Goal: Transaction & Acquisition: Purchase product/service

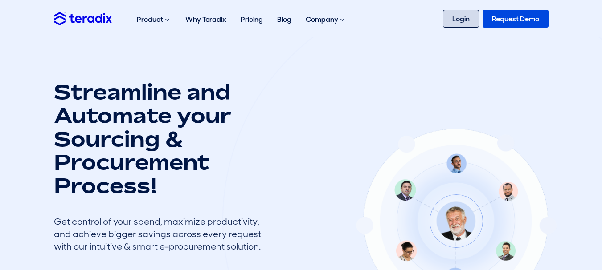
click at [460, 16] on link "Login" at bounding box center [461, 19] width 36 height 18
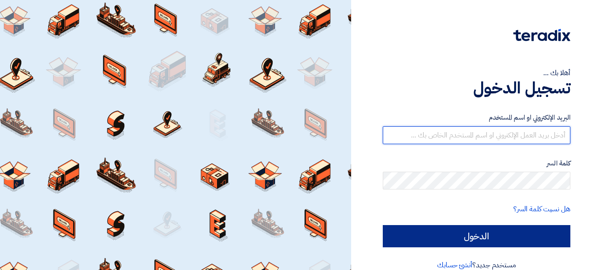
type input "[EMAIL_ADDRESS][DOMAIN_NAME]"
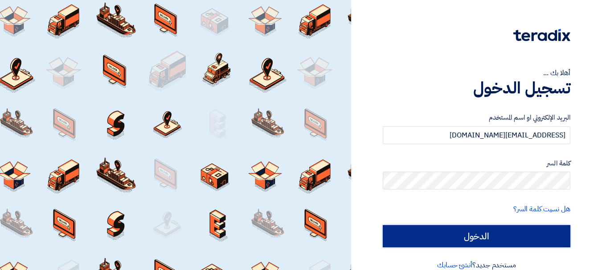
click at [481, 242] on input "الدخول" at bounding box center [477, 236] width 188 height 22
click at [449, 240] on input "الدخول" at bounding box center [477, 236] width 188 height 22
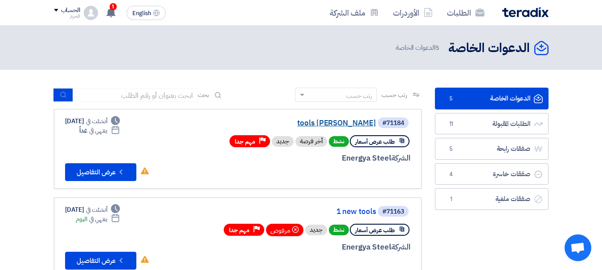
click at [354, 120] on link "tools [PERSON_NAME]" at bounding box center [287, 123] width 178 height 8
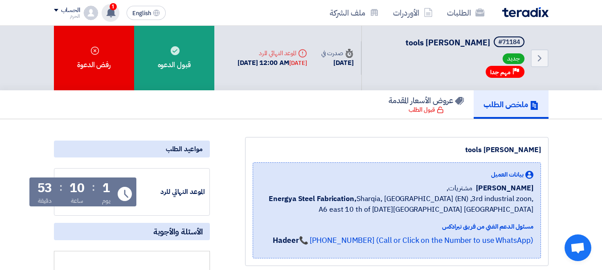
click at [109, 14] on use at bounding box center [110, 13] width 9 height 10
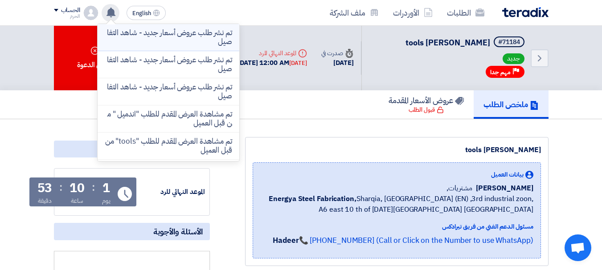
click at [159, 32] on p "تم نشر طلب عروض أسعار جديد - شاهد التفاصيل" at bounding box center [168, 38] width 127 height 18
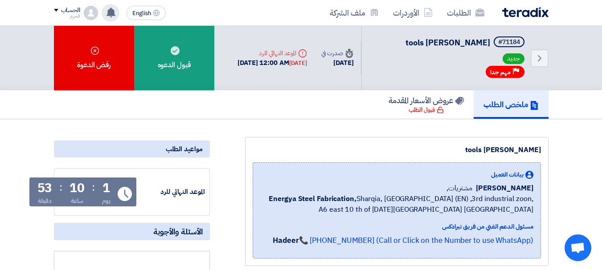
click at [105, 201] on div "يوم" at bounding box center [106, 200] width 8 height 9
click at [391, 140] on div "tools [PERSON_NAME] بيانات العميل [PERSON_NAME] مشتريات, Energya Steel Fabricat…" at bounding box center [396, 201] width 303 height 129
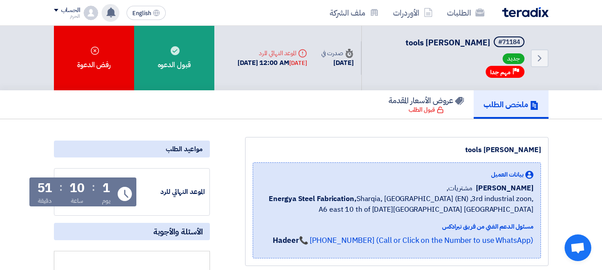
click at [307, 58] on div "[DATE] 12:00 AM [DATE]" at bounding box center [272, 63] width 70 height 10
drag, startPoint x: 309, startPoint y: 55, endPoint x: 314, endPoint y: 48, distance: 8.0
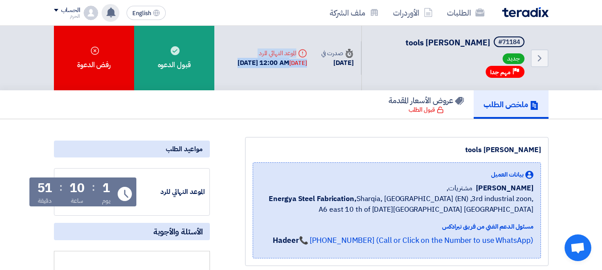
click at [307, 49] on div "Deadline الموعد النهائي للرد [DATE] 12:00 AM [DATE]" at bounding box center [272, 59] width 70 height 20
click at [307, 49] on use at bounding box center [303, 53] width 8 height 8
drag, startPoint x: 314, startPoint y: 48, endPoint x: 297, endPoint y: 74, distance: 30.7
click at [297, 74] on div "Deadline الموعد النهائي للرد [DATE] 12:00 AM [DATE]" at bounding box center [272, 58] width 84 height 34
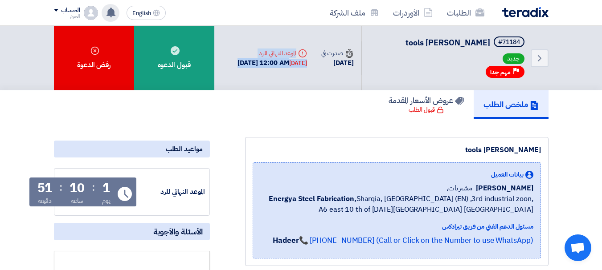
click at [297, 74] on div "Deadline الموعد النهائي للرد [DATE] 12:00 AM [DATE]" at bounding box center [272, 58] width 84 height 34
drag, startPoint x: 297, startPoint y: 74, endPoint x: 304, endPoint y: 50, distance: 24.5
click at [304, 50] on div "Deadline الموعد النهائي للرد [DATE] 12:00 AM [DATE]" at bounding box center [272, 58] width 84 height 34
click at [303, 52] on div "Deadline الموعد النهائي للرد" at bounding box center [272, 53] width 70 height 9
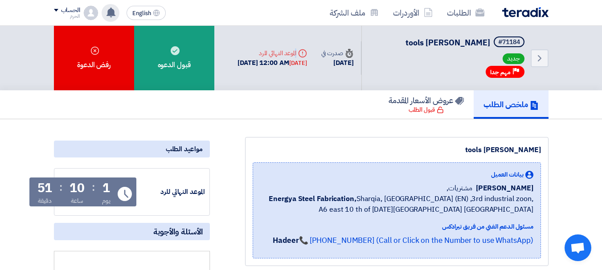
click at [303, 52] on div "Deadline الموعد النهائي للرد" at bounding box center [272, 53] width 70 height 9
drag, startPoint x: 303, startPoint y: 52, endPoint x: 296, endPoint y: 69, distance: 18.0
click at [296, 68] on div "Deadline الموعد النهائي للرد [DATE] 12:00 AM [DATE]" at bounding box center [272, 59] width 70 height 20
click at [296, 68] on div "[DATE]" at bounding box center [298, 63] width 18 height 9
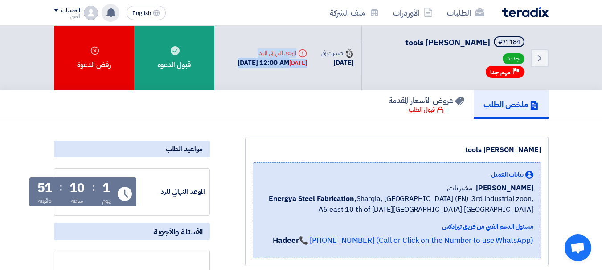
drag, startPoint x: 296, startPoint y: 69, endPoint x: 299, endPoint y: 49, distance: 20.3
click at [299, 49] on div "Deadline الموعد النهائي للرد [DATE] 12:00 AM [DATE]" at bounding box center [272, 59] width 70 height 20
click at [299, 49] on div "Deadline الموعد النهائي للرد" at bounding box center [272, 53] width 70 height 9
drag, startPoint x: 299, startPoint y: 49, endPoint x: 294, endPoint y: 65, distance: 17.5
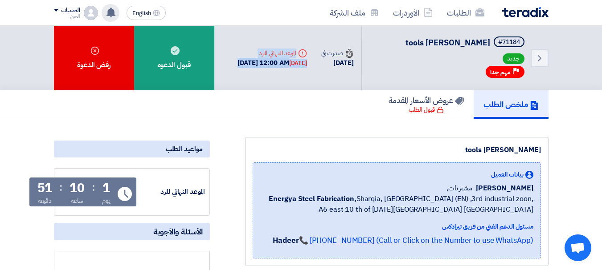
click at [294, 65] on div "Deadline الموعد النهائي للرد [DATE] 12:00 AM [DATE]" at bounding box center [272, 59] width 70 height 20
click at [294, 65] on div "[DATE]" at bounding box center [298, 63] width 18 height 9
drag, startPoint x: 294, startPoint y: 65, endPoint x: 296, endPoint y: 50, distance: 15.8
click at [296, 50] on div "Deadline الموعد النهائي للرد [DATE] 12:00 AM [DATE]" at bounding box center [272, 59] width 70 height 20
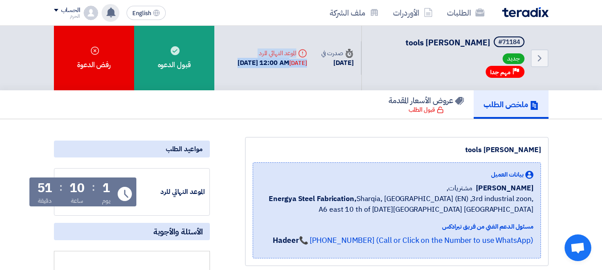
click at [296, 50] on div "Deadline الموعد النهائي للرد" at bounding box center [272, 53] width 70 height 9
drag, startPoint x: 296, startPoint y: 50, endPoint x: 294, endPoint y: 58, distance: 8.2
click at [294, 58] on div "Deadline الموعد النهائي للرد [DATE] 12:00 AM [DATE]" at bounding box center [272, 59] width 70 height 20
click at [294, 58] on div "[DATE] 12:00 AM [DATE]" at bounding box center [272, 63] width 70 height 10
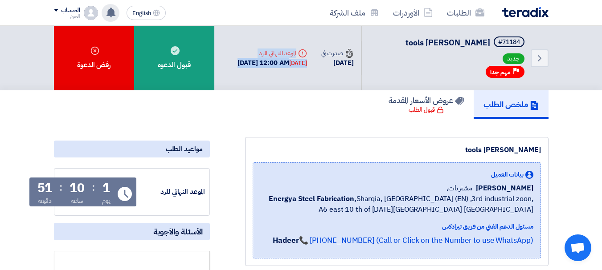
click at [294, 58] on div "[DATE] 12:00 AM [DATE]" at bounding box center [272, 63] width 70 height 10
drag, startPoint x: 294, startPoint y: 58, endPoint x: 294, endPoint y: 50, distance: 8.0
click at [294, 50] on div "Deadline الموعد النهائي للرد [DATE] 12:00 AM [DATE]" at bounding box center [272, 59] width 70 height 20
click at [294, 50] on div "Deadline الموعد النهائي للرد" at bounding box center [272, 53] width 70 height 9
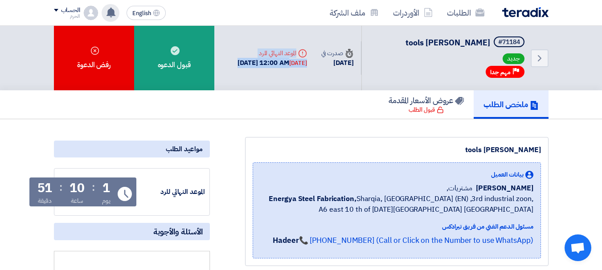
drag, startPoint x: 294, startPoint y: 50, endPoint x: 290, endPoint y: 62, distance: 12.7
click at [290, 62] on div "Deadline الموعد النهائي للرد [DATE] 12:00 AM [DATE]" at bounding box center [272, 59] width 70 height 20
click at [290, 62] on div "[DATE] 12:00 AM [DATE]" at bounding box center [272, 63] width 70 height 10
drag, startPoint x: 290, startPoint y: 62, endPoint x: 300, endPoint y: 48, distance: 17.1
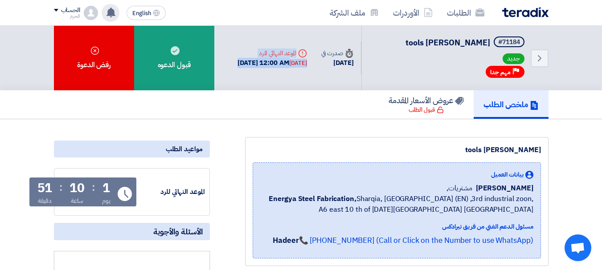
click at [300, 49] on div "Deadline الموعد النهائي للرد [DATE] 12:00 AM [DATE]" at bounding box center [272, 59] width 70 height 20
click at [300, 49] on div "Deadline الموعد النهائي للرد" at bounding box center [272, 53] width 70 height 9
drag, startPoint x: 300, startPoint y: 48, endPoint x: 294, endPoint y: 62, distance: 15.6
click at [294, 62] on div "Deadline الموعد النهائي للرد [DATE] 12:00 AM [DATE]" at bounding box center [272, 59] width 70 height 20
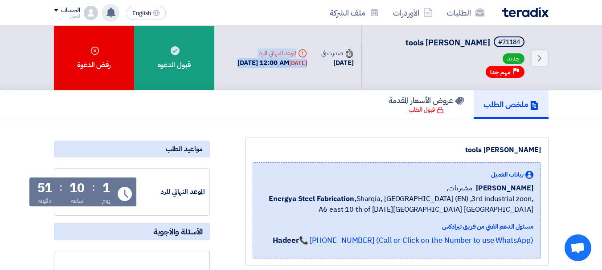
click at [294, 62] on div "[DATE] 12:00 AM [DATE]" at bounding box center [272, 63] width 70 height 10
drag, startPoint x: 294, startPoint y: 62, endPoint x: 301, endPoint y: 48, distance: 16.0
click at [301, 49] on div "Deadline الموعد النهائي للرد [DATE] 12:00 AM [DATE]" at bounding box center [272, 59] width 70 height 20
click at [301, 49] on div "Deadline الموعد النهائي للرد" at bounding box center [272, 53] width 70 height 9
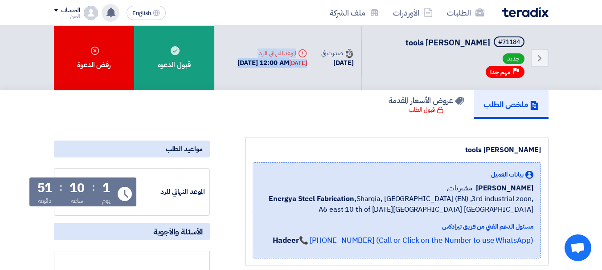
click at [301, 49] on div "Deadline الموعد النهائي للرد" at bounding box center [272, 53] width 70 height 9
drag, startPoint x: 301, startPoint y: 48, endPoint x: 295, endPoint y: 66, distance: 19.0
click at [295, 66] on div "Deadline الموعد النهائي للرد [DATE] 12:00 AM [DATE]" at bounding box center [272, 59] width 70 height 20
click at [295, 66] on div "[DATE]" at bounding box center [298, 63] width 18 height 9
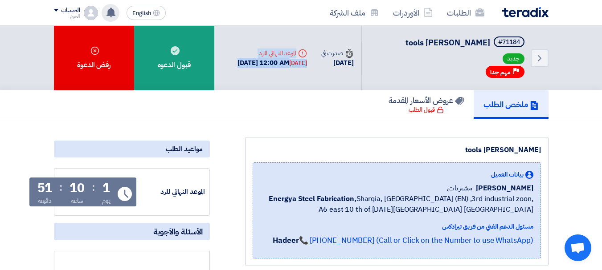
drag, startPoint x: 295, startPoint y: 66, endPoint x: 299, endPoint y: 49, distance: 17.7
click at [299, 49] on div "Deadline الموعد النهائي للرد [DATE] 12:00 AM [DATE]" at bounding box center [272, 59] width 70 height 20
click at [299, 49] on div "Deadline الموعد النهائي للرد" at bounding box center [272, 53] width 70 height 9
drag, startPoint x: 299, startPoint y: 49, endPoint x: 298, endPoint y: 57, distance: 9.0
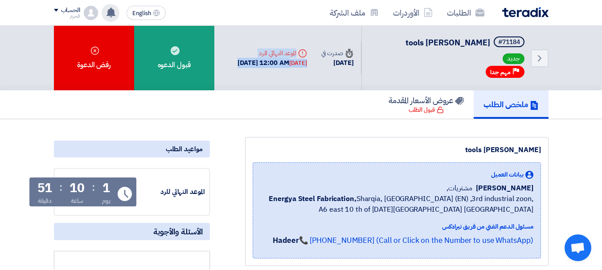
click at [298, 57] on div "Deadline الموعد النهائي للرد [DATE] 12:00 AM [DATE]" at bounding box center [272, 59] width 70 height 20
click at [298, 58] on div "[DATE] 12:00 AM [DATE]" at bounding box center [272, 63] width 70 height 10
drag, startPoint x: 298, startPoint y: 57, endPoint x: 296, endPoint y: 48, distance: 10.1
click at [296, 49] on div "Deadline الموعد النهائي للرد [DATE] 12:00 AM [DATE]" at bounding box center [272, 59] width 70 height 20
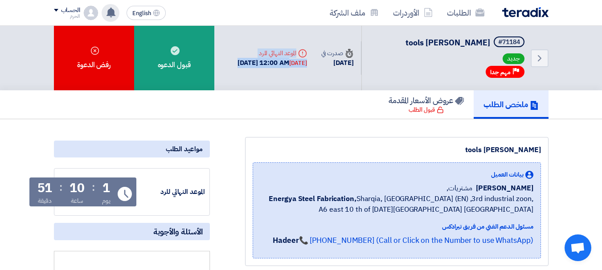
click at [296, 49] on div "Deadline الموعد النهائي للرد" at bounding box center [272, 53] width 70 height 9
drag, startPoint x: 296, startPoint y: 48, endPoint x: 296, endPoint y: 62, distance: 14.7
click at [296, 62] on div "Deadline الموعد النهائي للرد [DATE] 12:00 AM [DATE]" at bounding box center [272, 59] width 70 height 20
click at [296, 62] on div "[DATE] 12:00 AM [DATE]" at bounding box center [272, 63] width 70 height 10
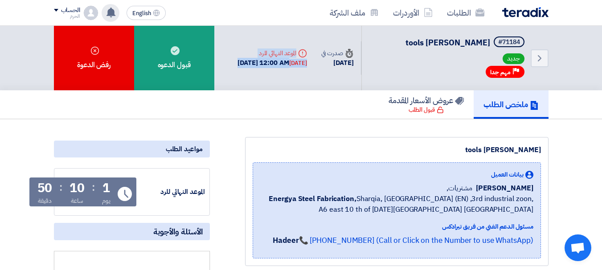
click at [296, 62] on div "[DATE] 12:00 AM [DATE]" at bounding box center [272, 63] width 70 height 10
drag, startPoint x: 296, startPoint y: 62, endPoint x: 297, endPoint y: 49, distance: 13.0
click at [297, 49] on div "Deadline الموعد النهائي للرد [DATE] 12:00 AM [DATE]" at bounding box center [272, 59] width 70 height 20
click at [297, 49] on div "Deadline الموعد النهائي للرد" at bounding box center [272, 53] width 70 height 9
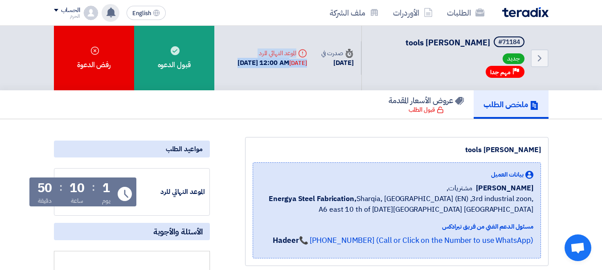
drag, startPoint x: 297, startPoint y: 49, endPoint x: 297, endPoint y: 62, distance: 12.9
click at [297, 62] on div "Deadline الموعد النهائي للرد [DATE] 12:00 AM [DATE]" at bounding box center [272, 59] width 70 height 20
click at [297, 62] on div "[DATE] 12:00 AM [DATE]" at bounding box center [272, 63] width 70 height 10
drag, startPoint x: 297, startPoint y: 62, endPoint x: 297, endPoint y: 50, distance: 12.0
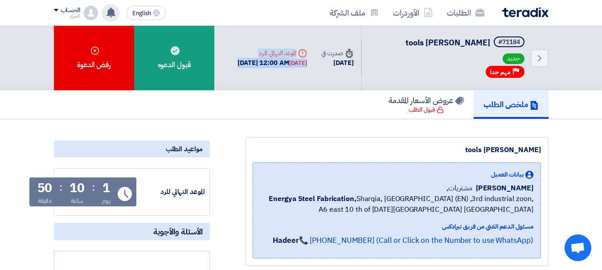
click at [297, 50] on div "Deadline الموعد النهائي للرد [DATE] 12:00 AM [DATE]" at bounding box center [272, 59] width 70 height 20
click at [297, 50] on div "Deadline الموعد النهائي للرد" at bounding box center [272, 53] width 70 height 9
drag, startPoint x: 297, startPoint y: 50, endPoint x: 296, endPoint y: 70, distance: 19.2
click at [296, 68] on div "Deadline الموعد النهائي للرد [DATE] 12:00 AM [DATE]" at bounding box center [272, 59] width 70 height 20
click at [296, 68] on div "[DATE]" at bounding box center [298, 63] width 18 height 9
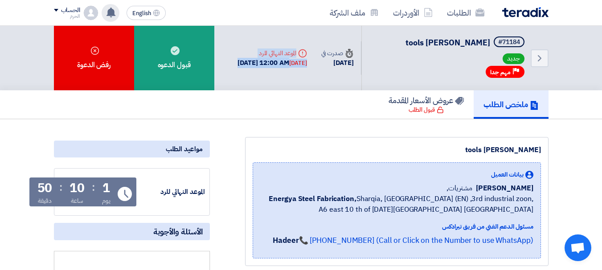
click at [296, 68] on div "[DATE]" at bounding box center [298, 63] width 18 height 9
drag, startPoint x: 296, startPoint y: 70, endPoint x: 295, endPoint y: 46, distance: 23.2
click at [295, 49] on div "Deadline الموعد النهائي للرد [DATE] 12:00 AM [DATE]" at bounding box center [272, 59] width 70 height 20
click at [295, 49] on div "Deadline الموعد النهائي للرد" at bounding box center [272, 53] width 70 height 9
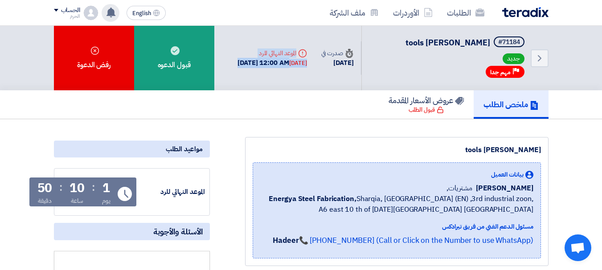
drag, startPoint x: 295, startPoint y: 47, endPoint x: 293, endPoint y: 59, distance: 11.8
click at [293, 59] on div "Deadline الموعد النهائي للرد [DATE] 12:00 AM [DATE]" at bounding box center [272, 59] width 70 height 20
click at [293, 59] on div "[DATE] 12:00 AM [DATE]" at bounding box center [272, 63] width 70 height 10
drag, startPoint x: 293, startPoint y: 59, endPoint x: 294, endPoint y: 51, distance: 7.7
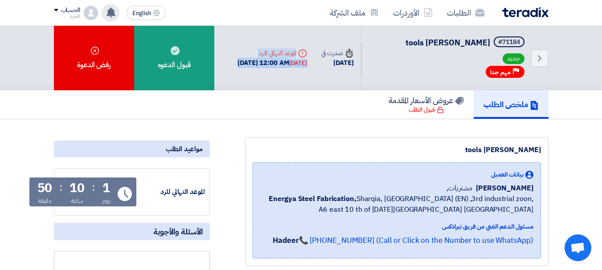
click at [294, 51] on div "Deadline الموعد النهائي للرد [DATE] 12:00 AM [DATE]" at bounding box center [272, 59] width 70 height 20
click at [294, 51] on div "Deadline الموعد النهائي للرد" at bounding box center [272, 53] width 70 height 9
drag, startPoint x: 294, startPoint y: 51, endPoint x: 293, endPoint y: 60, distance: 9.0
click at [293, 60] on div "Deadline الموعد النهائي للرد [DATE] 12:00 AM [DATE]" at bounding box center [272, 59] width 70 height 20
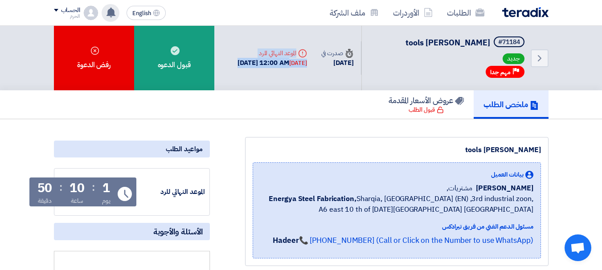
click at [293, 60] on div "[DATE] 12:00 AM [DATE]" at bounding box center [272, 63] width 70 height 10
drag, startPoint x: 293, startPoint y: 60, endPoint x: 296, endPoint y: 48, distance: 12.9
click at [296, 49] on div "Deadline الموعد النهائي للرد [DATE] 12:00 AM [DATE]" at bounding box center [272, 59] width 70 height 20
click at [296, 49] on div "Deadline الموعد النهائي للرد" at bounding box center [272, 53] width 70 height 9
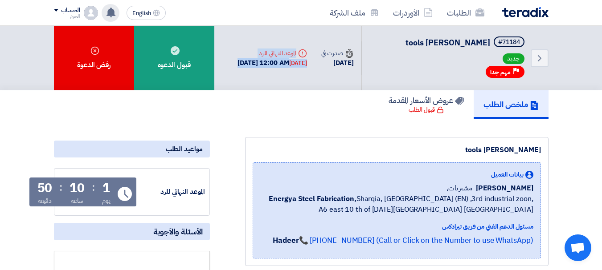
click at [296, 49] on div "Deadline الموعد النهائي للرد" at bounding box center [272, 53] width 70 height 9
drag, startPoint x: 296, startPoint y: 48, endPoint x: 294, endPoint y: 61, distance: 13.0
click at [294, 61] on div "Deadline الموعد النهائي للرد [DATE] 12:00 AM [DATE]" at bounding box center [272, 59] width 70 height 20
click at [294, 61] on div "[DATE] 12:00 AM [DATE]" at bounding box center [272, 63] width 70 height 10
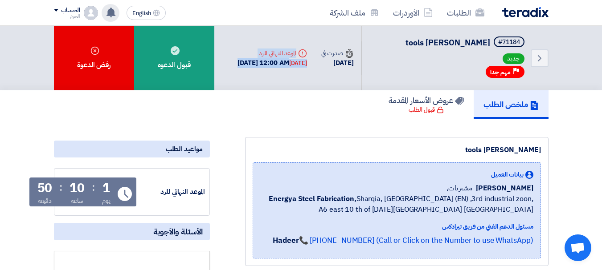
drag, startPoint x: 294, startPoint y: 61, endPoint x: 294, endPoint y: 49, distance: 11.6
click at [294, 49] on div "Deadline الموعد النهائي للرد [DATE] 12:00 AM [DATE]" at bounding box center [272, 59] width 70 height 20
click at [295, 49] on div "Deadline الموعد النهائي للرد" at bounding box center [272, 53] width 70 height 9
drag, startPoint x: 295, startPoint y: 49, endPoint x: 288, endPoint y: 68, distance: 19.9
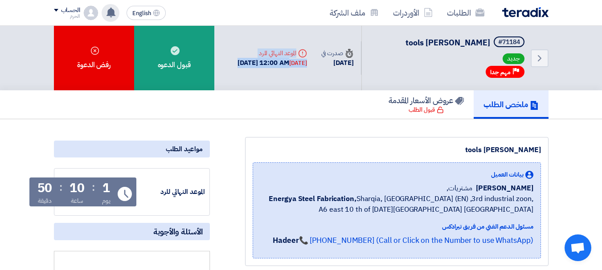
click at [288, 68] on div "Deadline الموعد النهائي للرد [DATE] 12:00 AM [DATE]" at bounding box center [272, 59] width 70 height 20
click at [289, 68] on div "[DATE]" at bounding box center [298, 63] width 18 height 9
drag
click at [289, 49] on div "Deadline الموعد النهائي للرد [DATE] 12:00 AM [DATE]" at bounding box center [272, 59] width 70 height 20
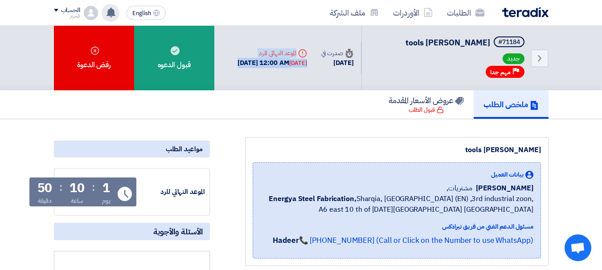
click at [289, 49] on div "Deadline الموعد النهائي للرد" at bounding box center [272, 53] width 70 height 9
click at [290, 59] on div "Deadline الموعد النهائي للرد [DATE] 12:00 AM [DATE]" at bounding box center [272, 59] width 70 height 20
click at [290, 58] on div "[DATE] 12:00 AM [DATE]" at bounding box center [272, 63] width 70 height 10
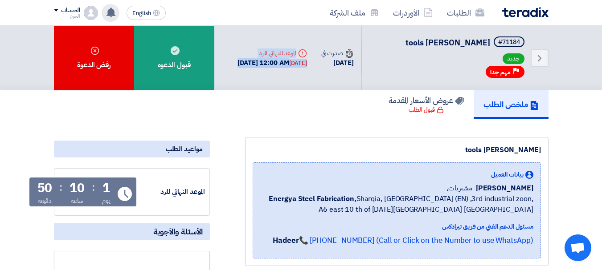
click at [292, 50] on div "Deadline الموعد النهائي للرد [DATE] 12:00 AM [DATE]" at bounding box center [272, 59] width 70 height 20
click at [292, 51] on div "Deadline الموعد النهائي للرد" at bounding box center [272, 53] width 70 height 9
drag, startPoint x: 169, startPoint y: 146, endPoint x: 236, endPoint y: 150, distance: 66.9
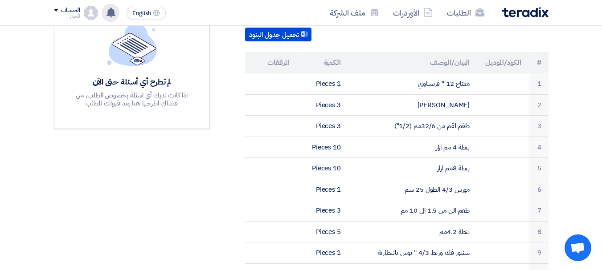
scroll to position [267, 0]
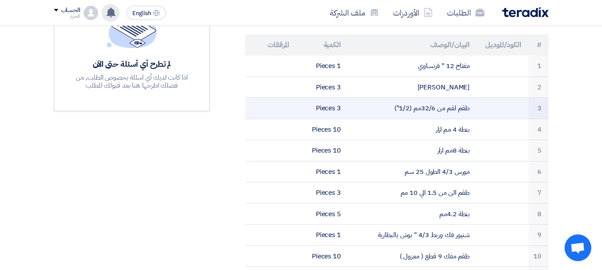
click at [427, 104] on td "طقم لقم من 32/6مم (1/2")" at bounding box center [412, 108] width 129 height 21
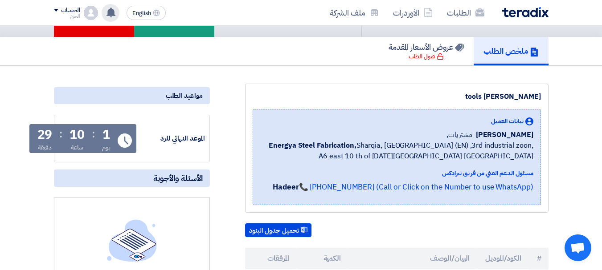
scroll to position [36, 0]
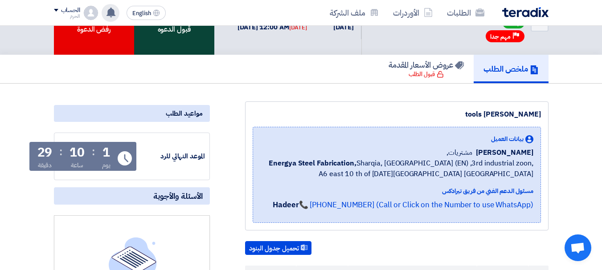
click at [201, 46] on div "قبول الدعوه" at bounding box center [174, 22] width 80 height 65
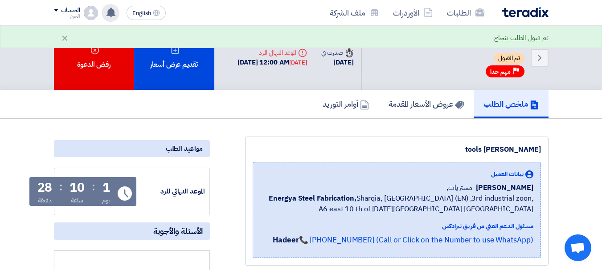
scroll to position [0, 0]
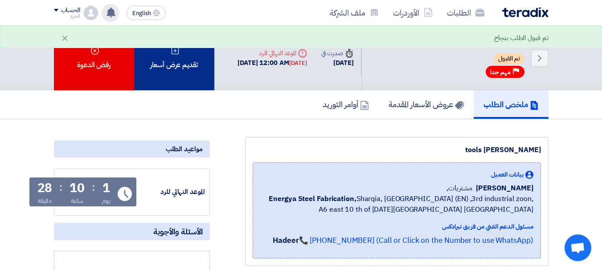
click at [169, 87] on div "تقديم عرض أسعار" at bounding box center [174, 58] width 80 height 65
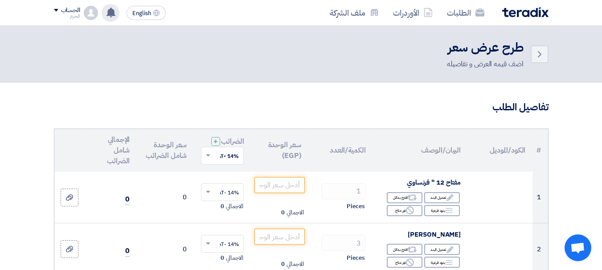
click at [225, 106] on h3 "تفاصيل الطلب" at bounding box center [301, 108] width 495 height 14
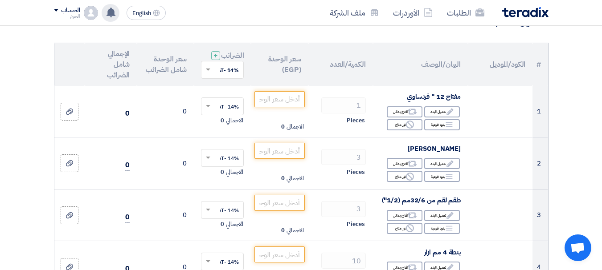
scroll to position [89, 0]
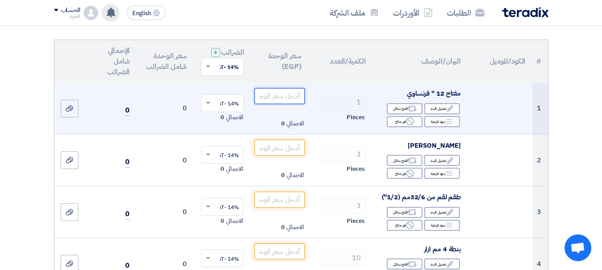
click at [278, 104] on input "number" at bounding box center [279, 96] width 50 height 16
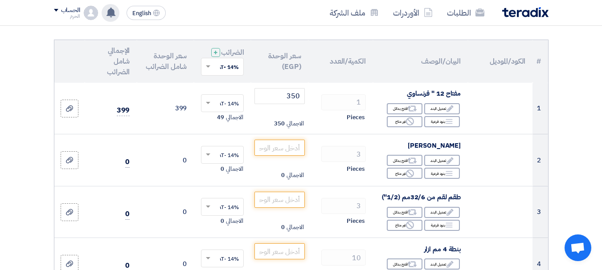
click at [320, 80] on th "الكمية/العدد" at bounding box center [340, 61] width 65 height 43
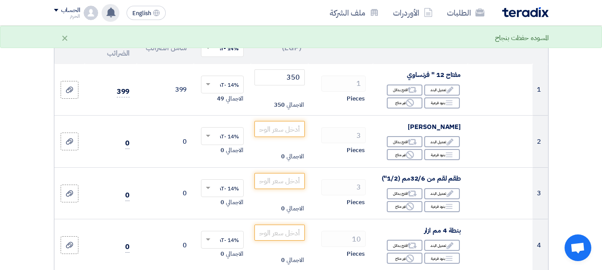
scroll to position [125, 0]
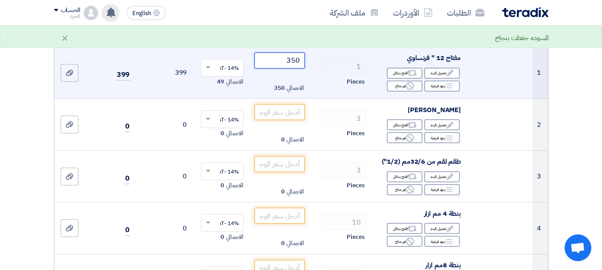
click at [284, 64] on input "350" at bounding box center [279, 61] width 50 height 16
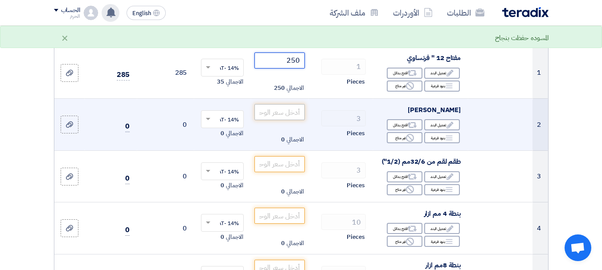
type input "250"
click at [279, 117] on input "number" at bounding box center [279, 112] width 50 height 16
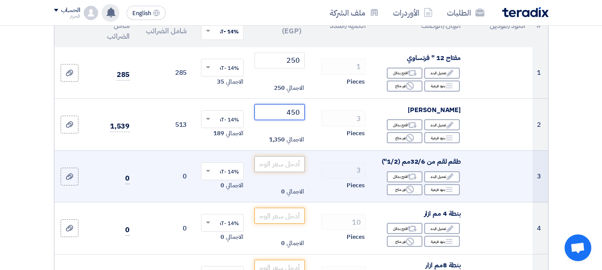
type input "450"
click at [286, 170] on input "number" at bounding box center [279, 164] width 50 height 16
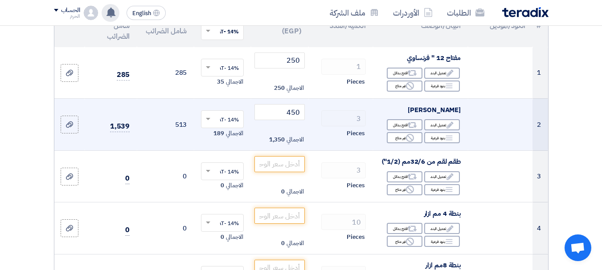
click at [311, 151] on td "3 Pieces" at bounding box center [340, 125] width 65 height 52
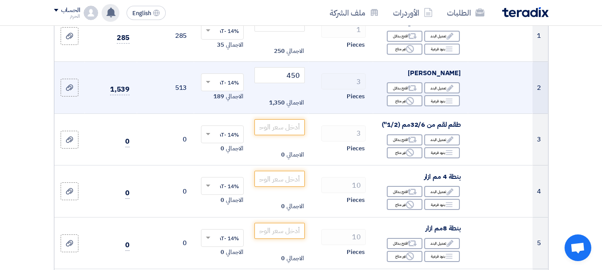
scroll to position [160, 0]
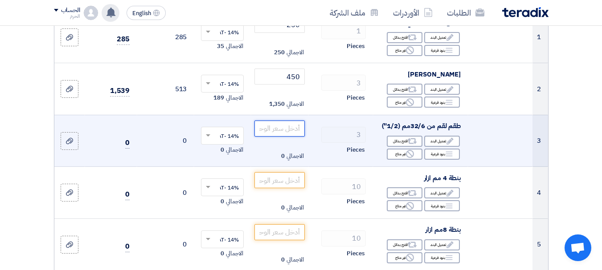
click at [286, 133] on input "number" at bounding box center [279, 129] width 50 height 16
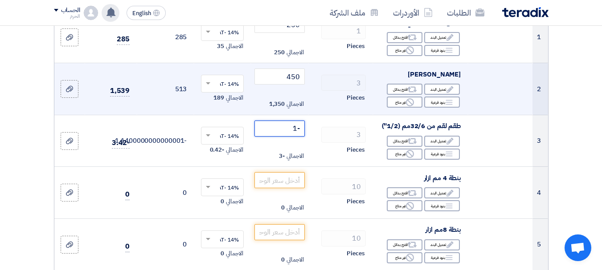
type input "0"
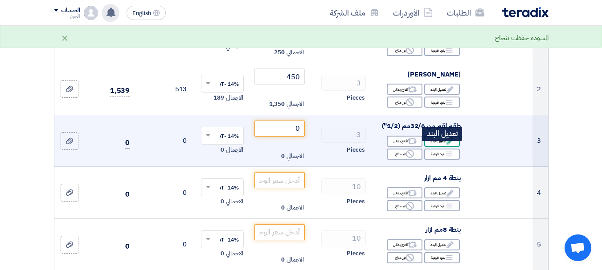
click at [439, 147] on div "Edit تعديل البند" at bounding box center [442, 141] width 36 height 11
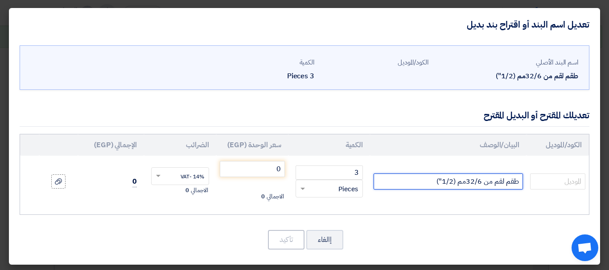
click at [479, 182] on input "طقم لقم من 32/6مم (1/2")" at bounding box center [447, 182] width 149 height 16
type input "طقم لقم من 32/8مم (1/2")"
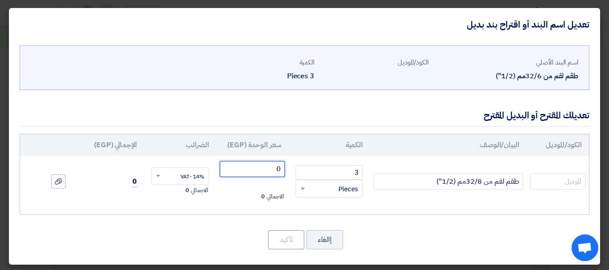
click at [272, 164] on input "0" at bounding box center [252, 169] width 65 height 16
type input "900"
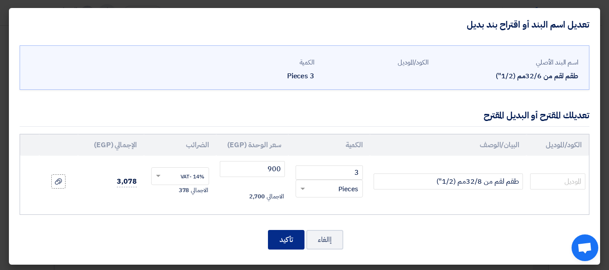
click at [279, 240] on button "تأكيد" at bounding box center [286, 240] width 37 height 20
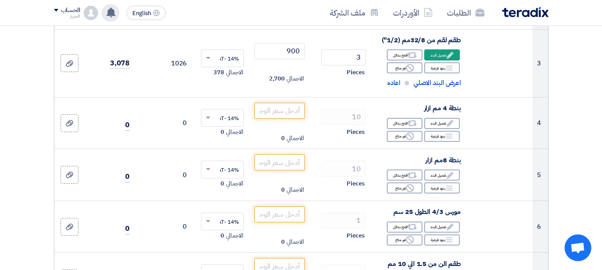
scroll to position [249, 0]
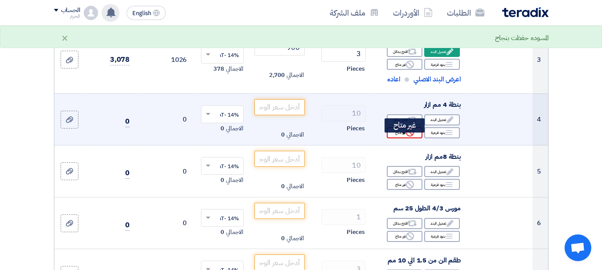
click at [409, 136] on icon "Reject" at bounding box center [410, 133] width 8 height 8
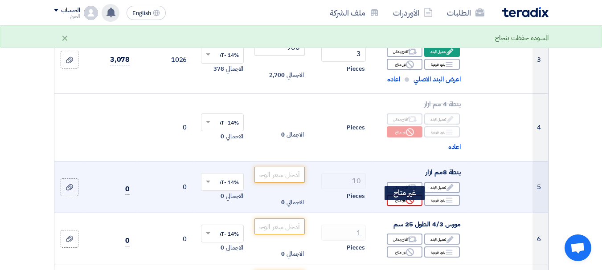
click at [400, 206] on div "Reject غير متاح" at bounding box center [405, 200] width 36 height 11
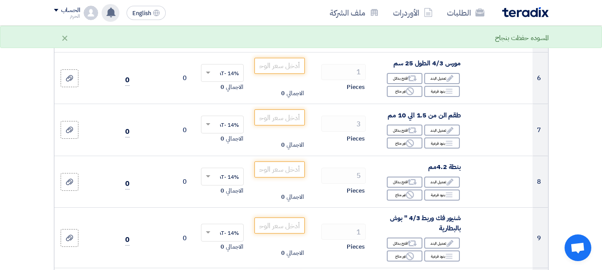
scroll to position [428, 0]
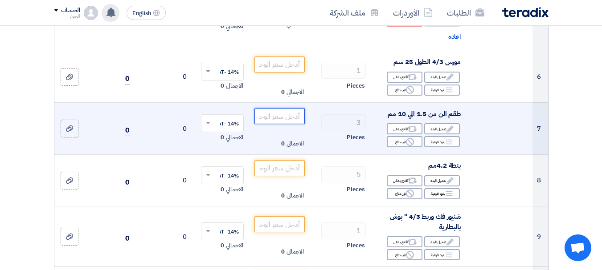
click at [271, 123] on input "number" at bounding box center [279, 116] width 50 height 16
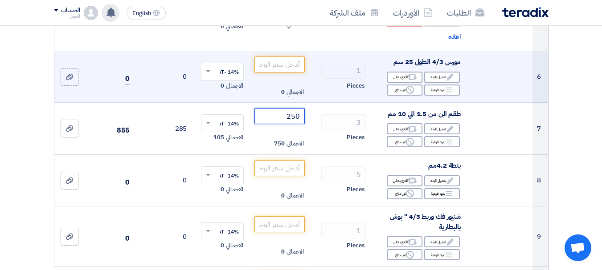
type input "250"
click at [326, 103] on td "1 Pieces" at bounding box center [340, 77] width 65 height 52
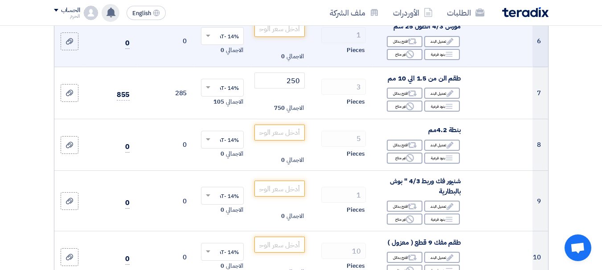
scroll to position [481, 0]
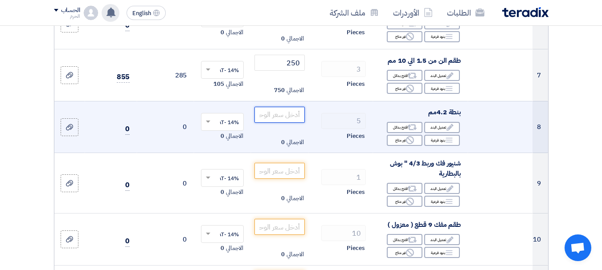
click at [293, 118] on input "number" at bounding box center [279, 115] width 50 height 16
click at [293, 118] on input "20" at bounding box center [279, 115] width 50 height 16
type input "20"
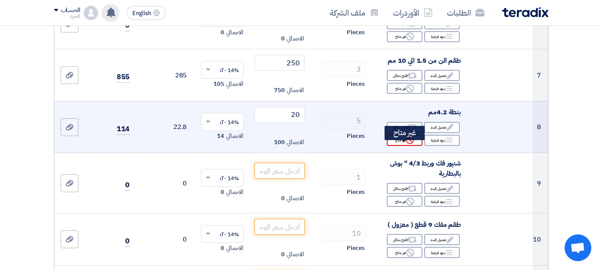
click at [411, 144] on icon "Reject" at bounding box center [410, 140] width 8 height 8
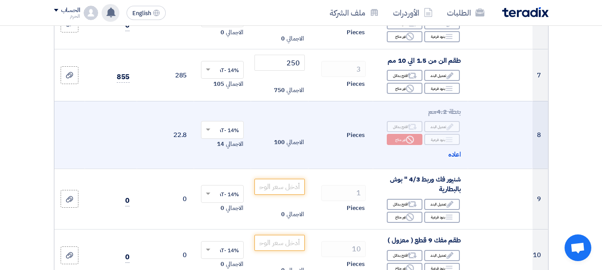
click at [489, 126] on td at bounding box center [500, 135] width 65 height 68
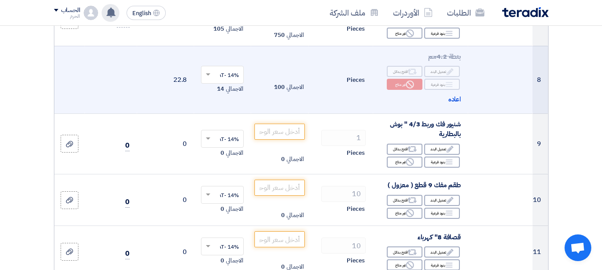
scroll to position [552, 0]
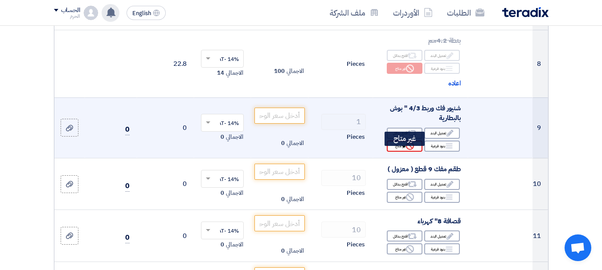
click at [402, 150] on div "Reject غير متاح" at bounding box center [405, 146] width 36 height 11
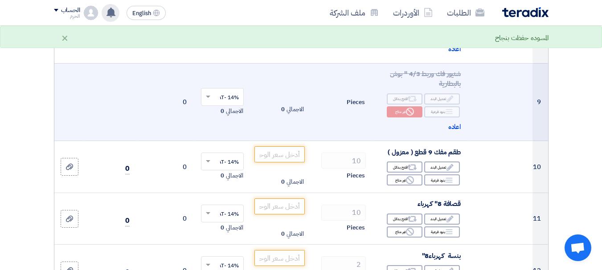
scroll to position [588, 0]
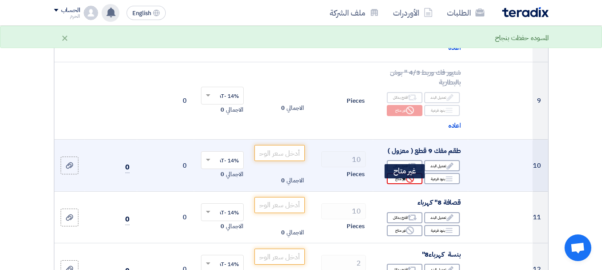
click at [407, 183] on use at bounding box center [410, 179] width 8 height 8
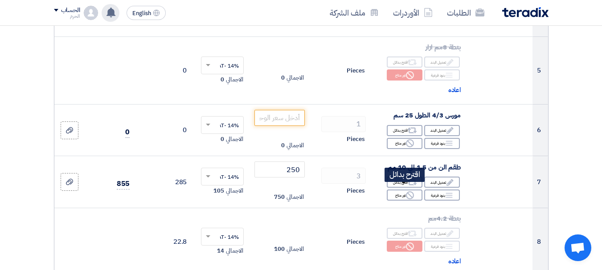
scroll to position [356, 0]
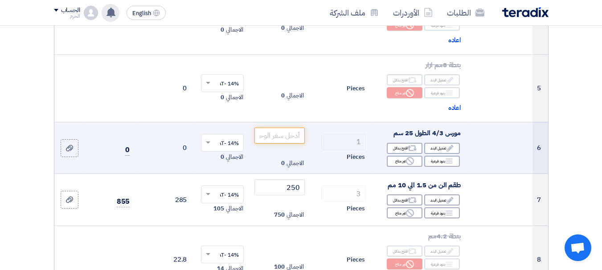
click at [470, 156] on td at bounding box center [500, 148] width 65 height 52
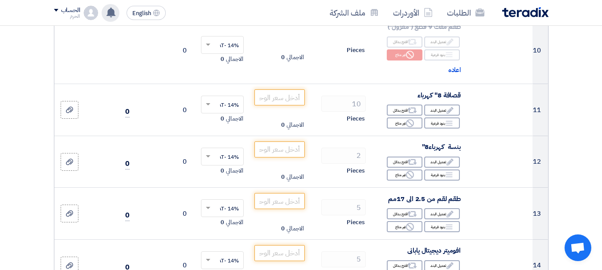
scroll to position [713, 0]
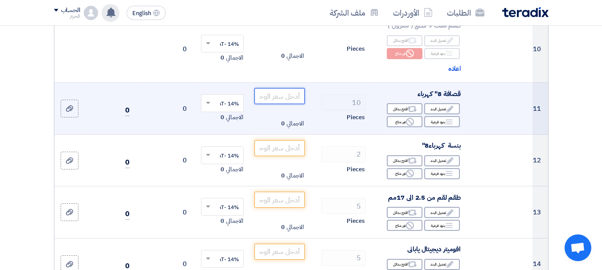
click at [281, 104] on input "number" at bounding box center [279, 96] width 50 height 16
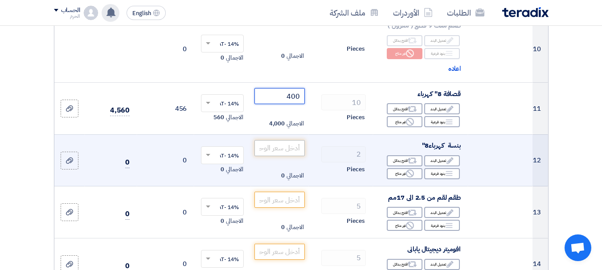
type input "400"
click at [273, 156] on input "number" at bounding box center [279, 148] width 50 height 16
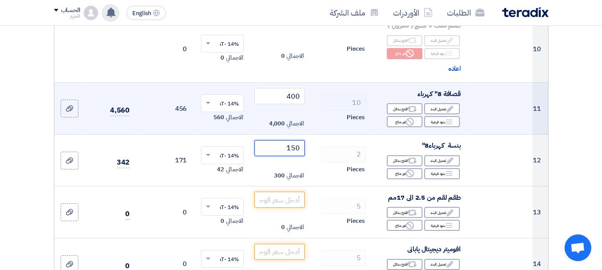
type input "150"
click at [346, 92] on td "10 Pieces" at bounding box center [340, 109] width 65 height 52
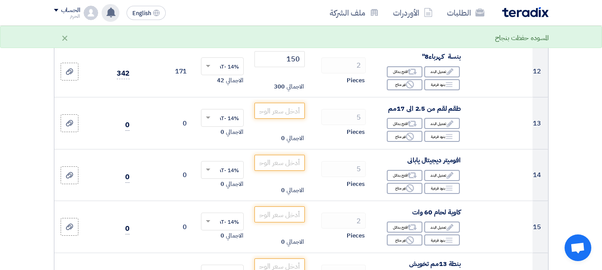
scroll to position [820, 0]
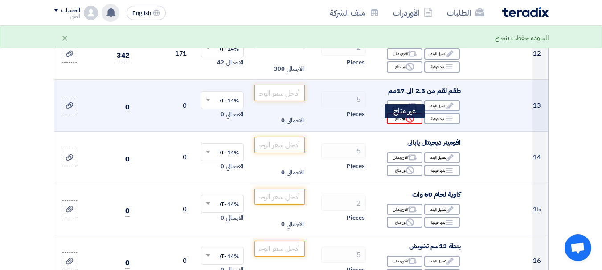
click at [401, 124] on div "Reject غير متاح" at bounding box center [405, 118] width 36 height 11
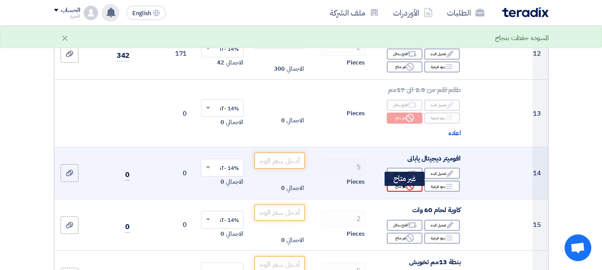
click at [396, 192] on div "Reject غير متاح" at bounding box center [405, 186] width 36 height 11
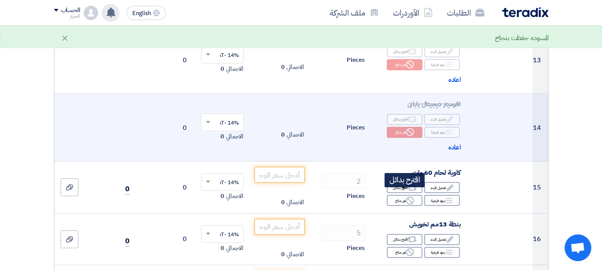
scroll to position [891, 0]
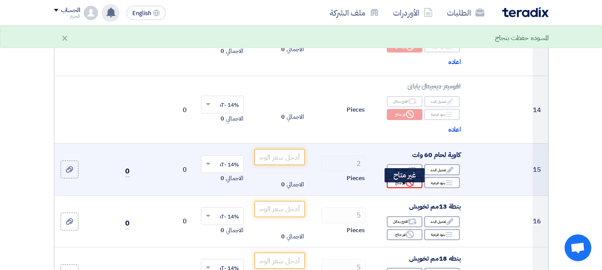
click at [397, 188] on div "Reject غير متاح" at bounding box center [405, 182] width 36 height 11
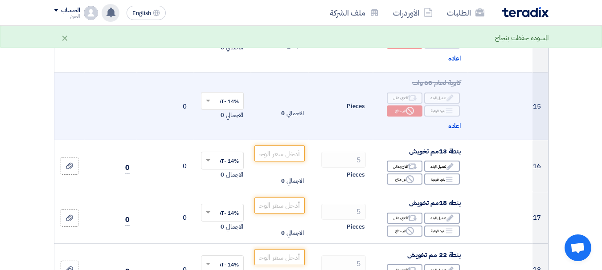
scroll to position [980, 0]
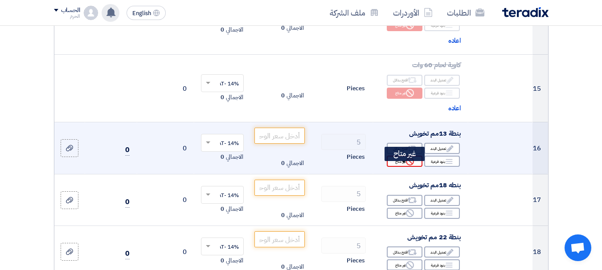
click at [405, 167] on div "Reject غير متاح" at bounding box center [405, 161] width 36 height 11
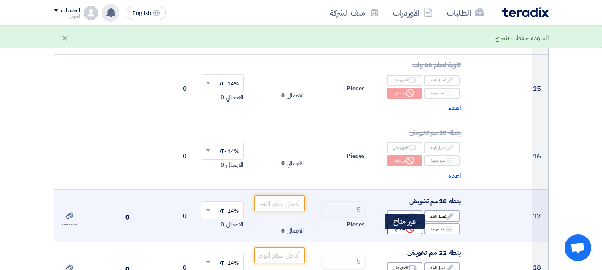
click at [401, 235] on div "Reject غير متاح" at bounding box center [405, 229] width 36 height 11
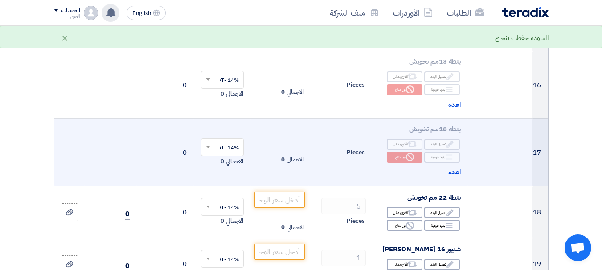
scroll to position [1194, 0]
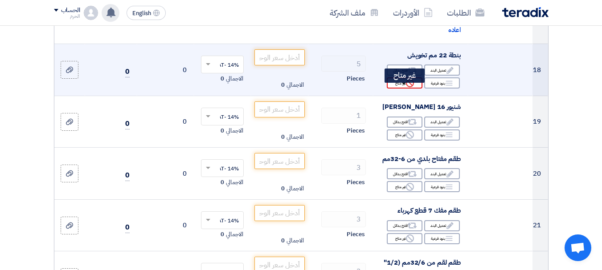
click at [399, 87] on div "Reject غير متاح" at bounding box center [405, 83] width 36 height 11
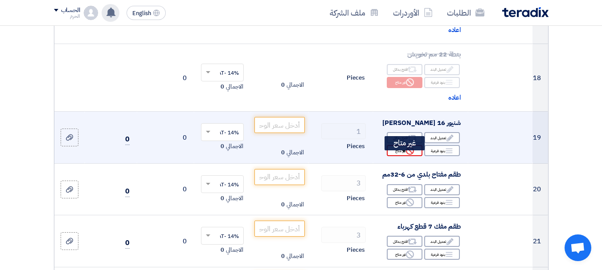
click at [397, 156] on div "Reject غير متاح" at bounding box center [405, 150] width 36 height 11
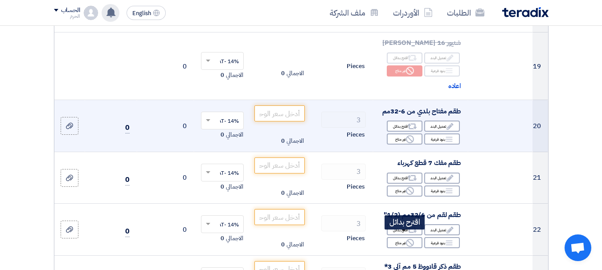
scroll to position [1283, 0]
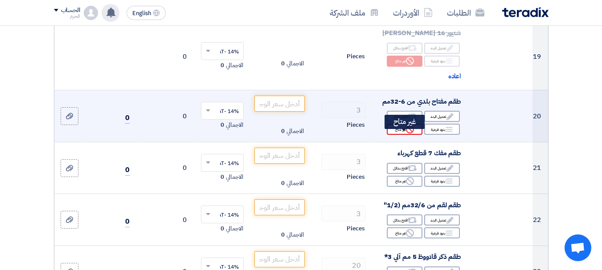
click at [401, 135] on div "Reject غير متاح" at bounding box center [405, 129] width 36 height 11
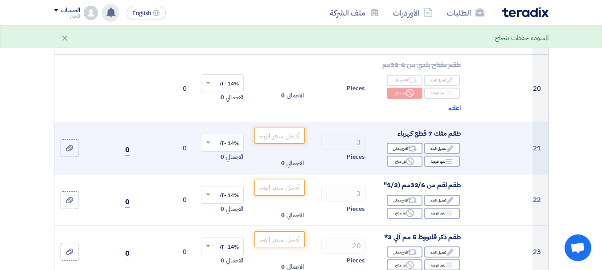
scroll to position [1337, 0]
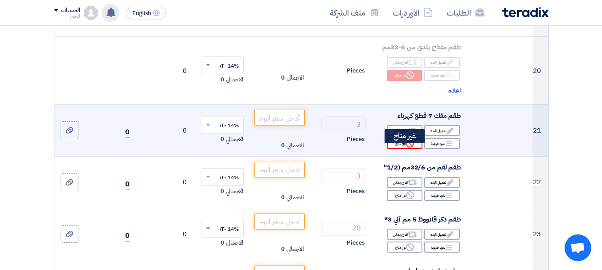
click at [407, 148] on icon "Reject" at bounding box center [410, 144] width 8 height 8
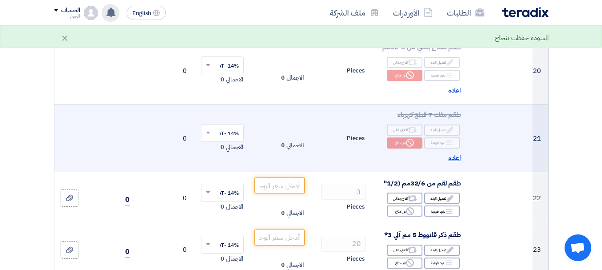
click at [454, 164] on span "اعاده" at bounding box center [454, 158] width 13 height 10
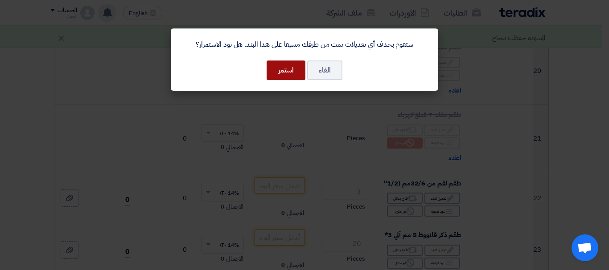
click at [297, 70] on button "استمر" at bounding box center [285, 71] width 39 height 20
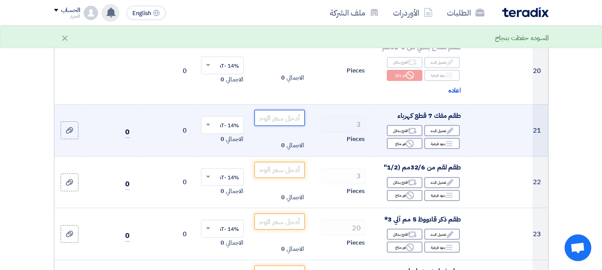
click at [275, 126] on input "number" at bounding box center [279, 118] width 50 height 16
click at [443, 136] on div "Edit تعديل البند" at bounding box center [442, 130] width 36 height 11
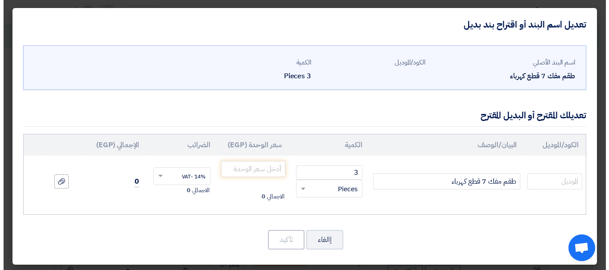
scroll to position [1269, 0]
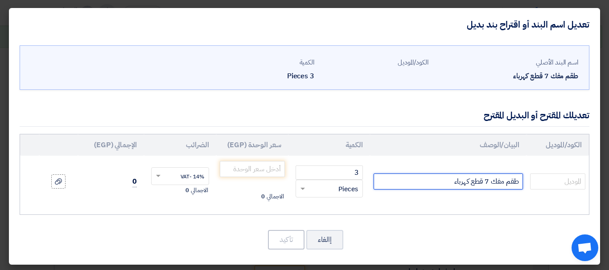
click at [484, 184] on input "طقم مفك 7 قطع كهرباء" at bounding box center [447, 182] width 149 height 16
type input "طقم مفك 6 قطع كهرباء"
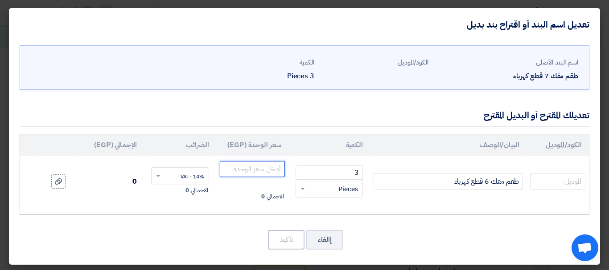
click at [276, 172] on input "number" at bounding box center [252, 169] width 65 height 16
type input "250"
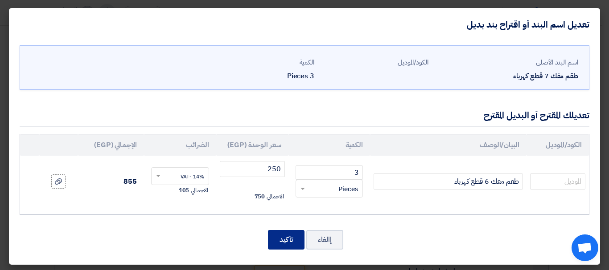
click at [294, 247] on button "تأكيد" at bounding box center [286, 240] width 37 height 20
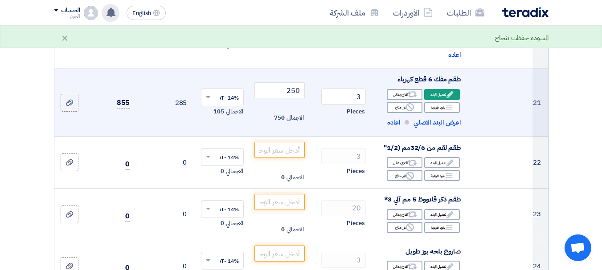
scroll to position [1390, 0]
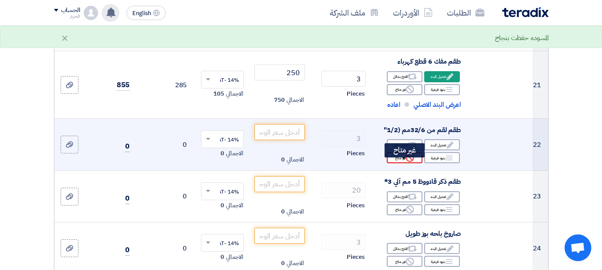
click at [406, 162] on use at bounding box center [410, 158] width 8 height 8
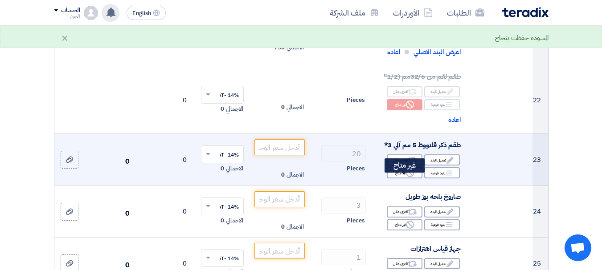
scroll to position [1444, 0]
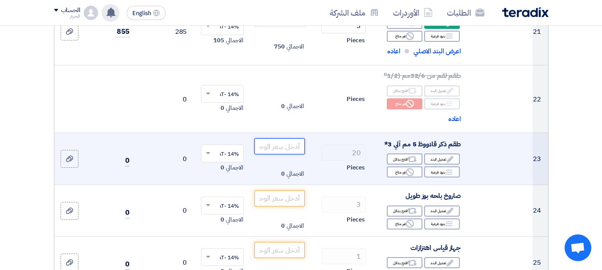
click at [277, 149] on input "number" at bounding box center [279, 147] width 50 height 16
type input "100"
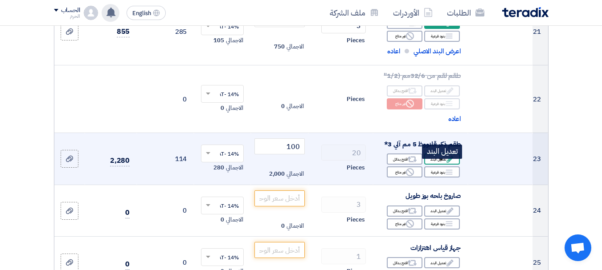
click at [451, 163] on use at bounding box center [449, 159] width 7 height 7
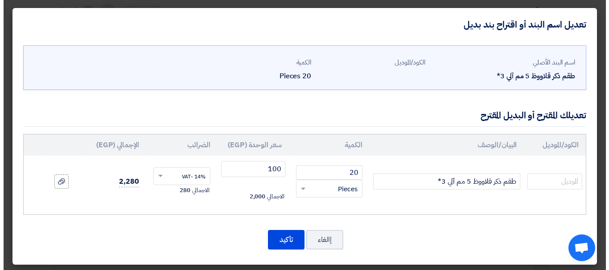
scroll to position [1376, 0]
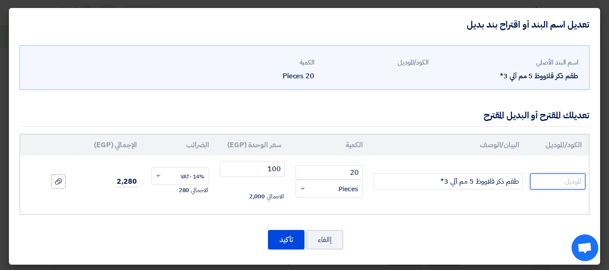
click at [540, 182] on input "text" at bounding box center [557, 182] width 55 height 16
type input "هندى"
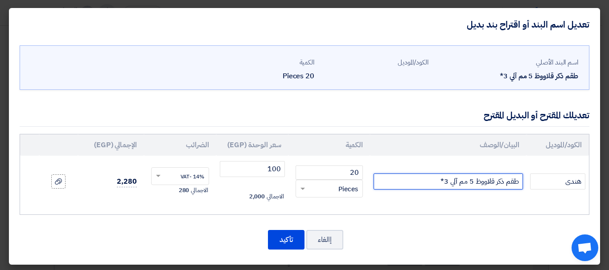
click at [456, 180] on input "طقم ذكر قلاووظ 5 مم آلي 3*" at bounding box center [447, 182] width 149 height 16
click at [439, 181] on input "طقم ذكر قلاووظ 5 مم 3*" at bounding box center [447, 182] width 149 height 16
type input "طقم ذكر قلاووظ 5 مم 3 قطعه"
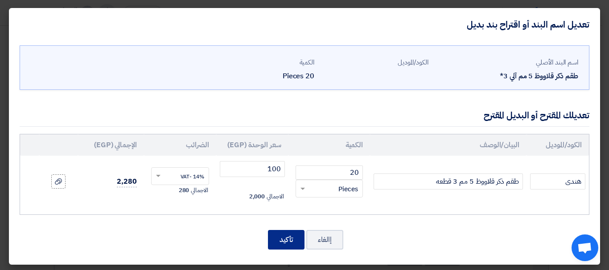
click at [278, 243] on button "تأكيد" at bounding box center [286, 240] width 37 height 20
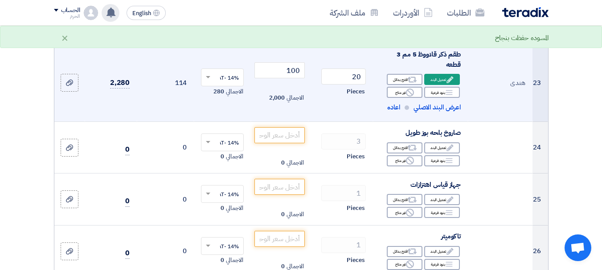
scroll to position [1550, 0]
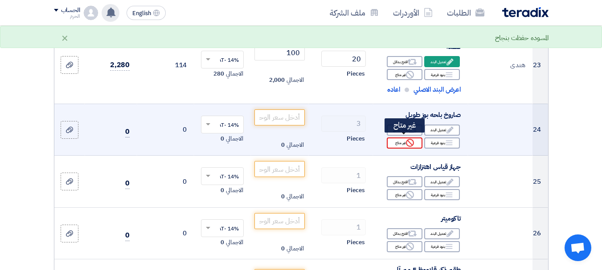
click at [400, 139] on div "Reject غير متاح" at bounding box center [405, 143] width 36 height 11
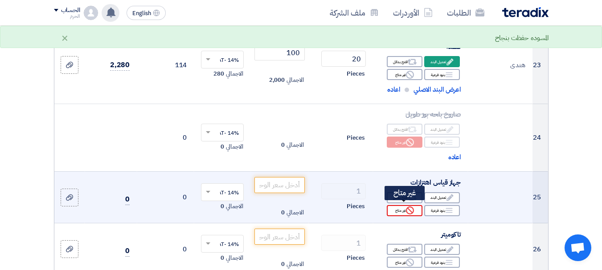
click at [399, 207] on div "Reject غير متاح" at bounding box center [405, 210] width 36 height 11
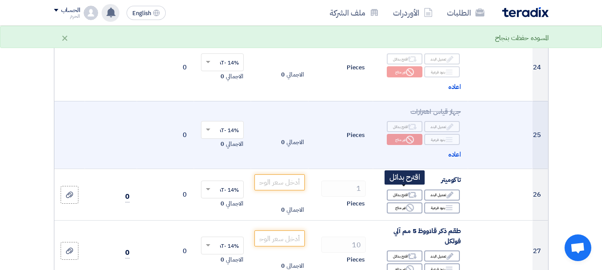
scroll to position [1622, 0]
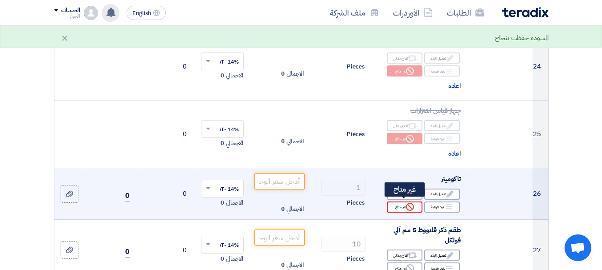
click at [399, 204] on div "Reject غير متاح" at bounding box center [405, 207] width 36 height 11
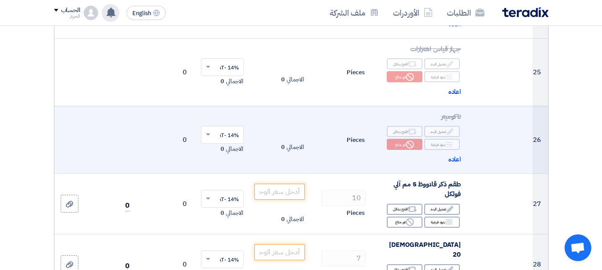
scroll to position [1693, 0]
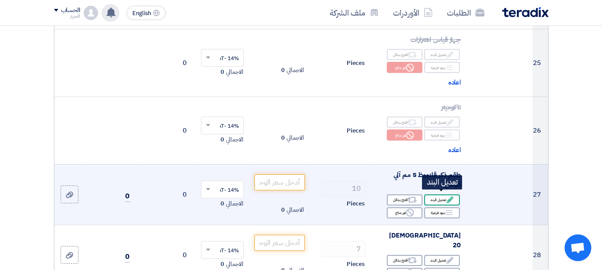
click at [445, 198] on div "Edit تعديل البند" at bounding box center [442, 200] width 36 height 11
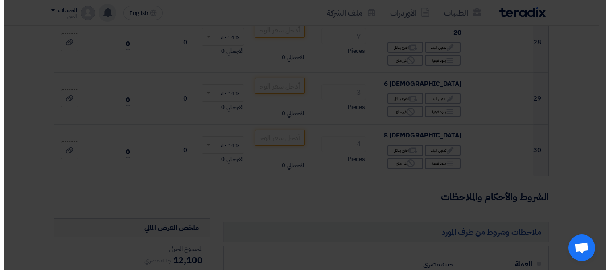
scroll to position [1490, 0]
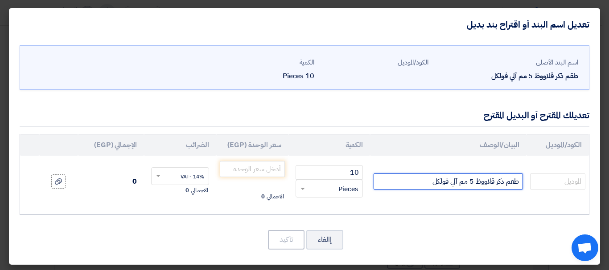
click at [421, 183] on input "طقم ذكر قلاووظ 5 مم آلي فولكل" at bounding box center [447, 182] width 149 height 16
click at [451, 183] on input "طقم ذكر قلاووظ 5 مم آلي فولكل" at bounding box center [447, 182] width 149 height 16
type input "طقم ذكر قلاووظ 5 مم فولكل"
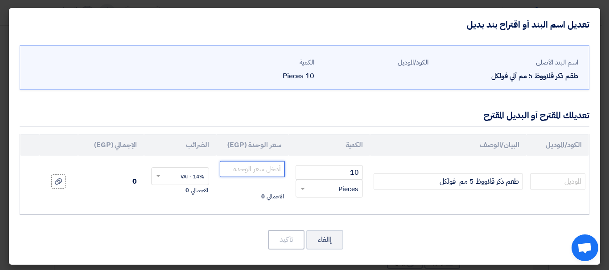
click at [256, 169] on input "number" at bounding box center [252, 169] width 65 height 16
type input "305"
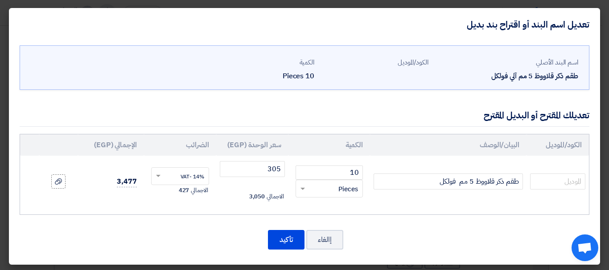
click at [251, 121] on div "تعديلك المقترح أو البديل المقترح" at bounding box center [304, 115] width 569 height 23
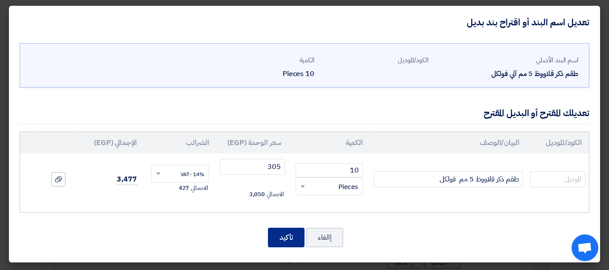
click at [292, 237] on button "تأكيد" at bounding box center [286, 238] width 37 height 20
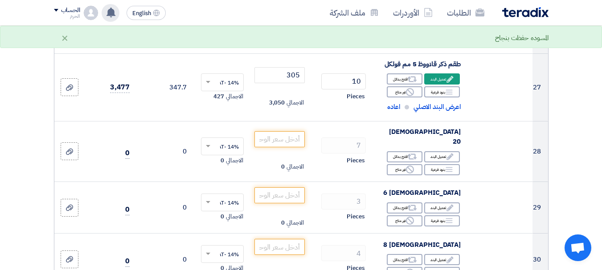
scroll to position [1818, 0]
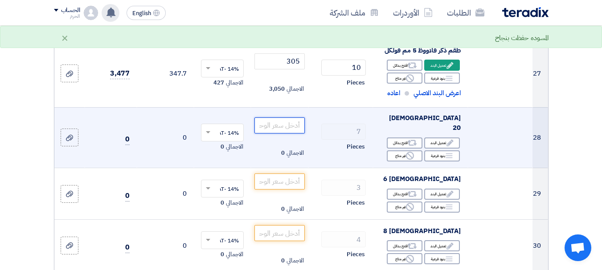
click at [298, 118] on input "number" at bounding box center [279, 126] width 50 height 16
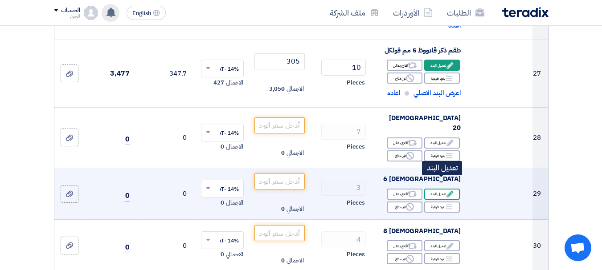
click at [446, 190] on icon "Edit" at bounding box center [450, 194] width 8 height 8
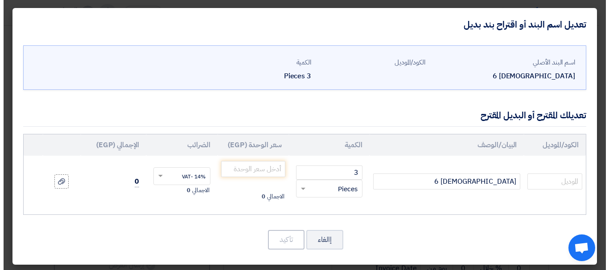
scroll to position [1615, 0]
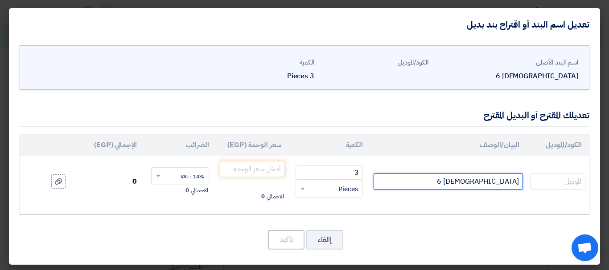
click at [428, 189] on input "[DEMOGRAPHIC_DATA] 6" at bounding box center [447, 182] width 149 height 16
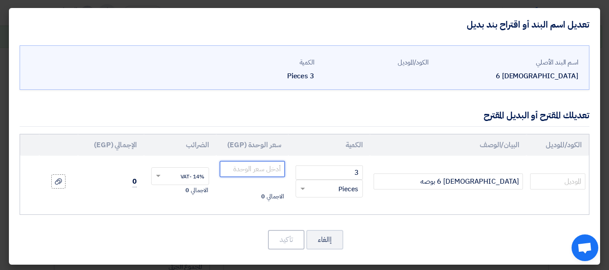
click at [245, 165] on input "number" at bounding box center [252, 169] width 65 height 16
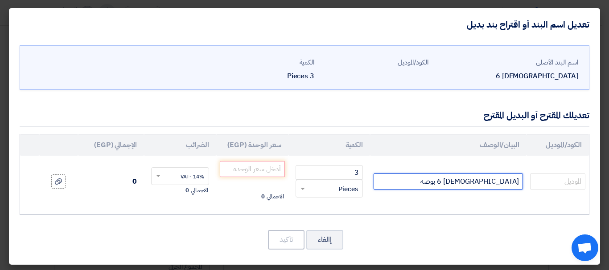
click at [432, 180] on input "[DEMOGRAPHIC_DATA] 6 بوصه" at bounding box center [447, 182] width 149 height 16
type input "[DEMOGRAPHIC_DATA] 6 بوصه عاده"
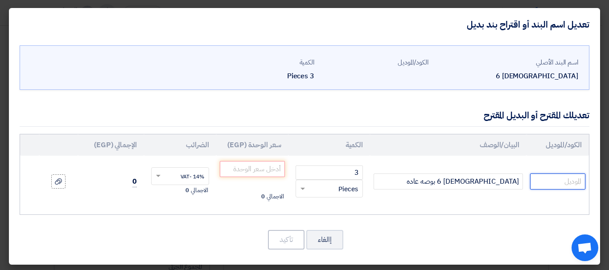
click at [561, 183] on input "text" at bounding box center [557, 182] width 55 height 16
type input "ايطالى"
click at [268, 172] on input "number" at bounding box center [252, 169] width 65 height 16
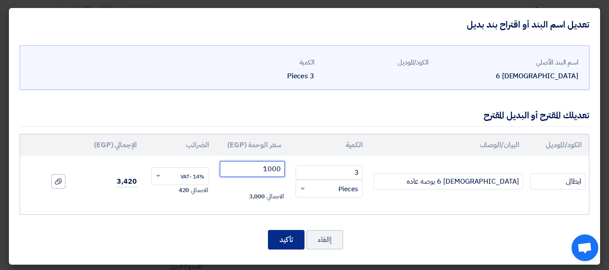
type input "1000"
click at [283, 236] on button "تأكيد" at bounding box center [286, 240] width 37 height 20
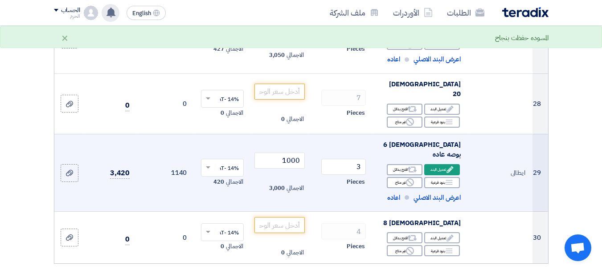
scroll to position [1871, 0]
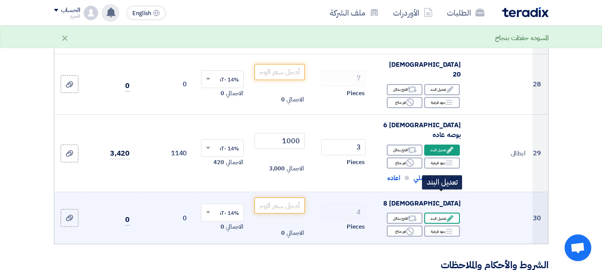
click at [449, 215] on icon "Edit" at bounding box center [450, 219] width 8 height 8
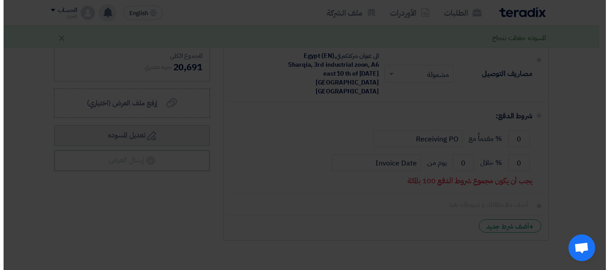
scroll to position [1668, 0]
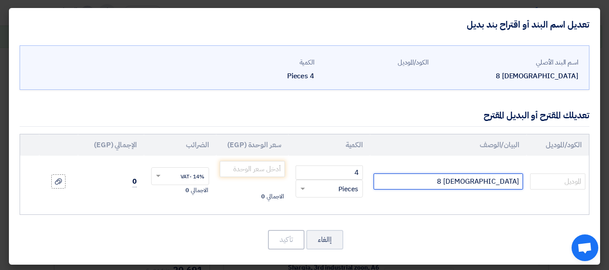
click at [439, 174] on input "[DEMOGRAPHIC_DATA] 8" at bounding box center [447, 182] width 149 height 16
type input "[DEMOGRAPHIC_DATA] 8 بوصه عاده"
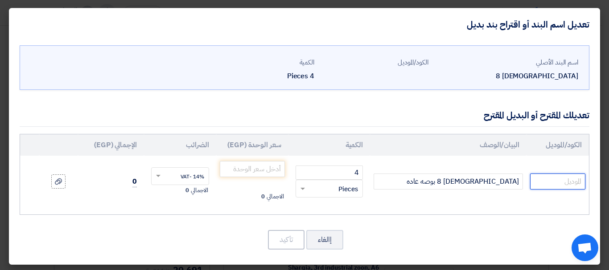
click at [552, 182] on input "text" at bounding box center [557, 182] width 55 height 16
type input "ايطالى"
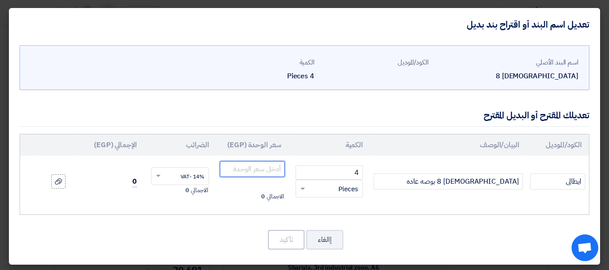
click at [242, 172] on input "number" at bounding box center [252, 169] width 65 height 16
type input "1700"
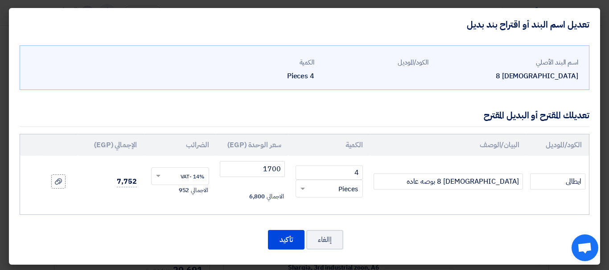
click at [290, 129] on div "اسم البند الأصلي [DEMOGRAPHIC_DATA] 8 الكود/الموديل الكمية 4 Pieces 4 ×" at bounding box center [304, 153] width 591 height 224
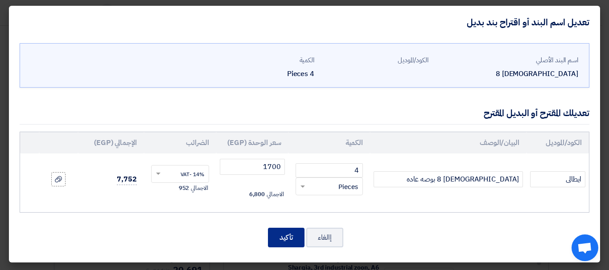
click at [271, 239] on button "تأكيد" at bounding box center [286, 238] width 37 height 20
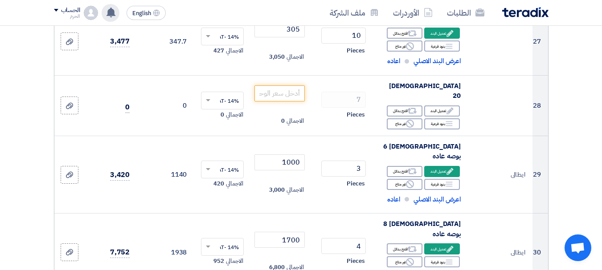
scroll to position [1832, 0]
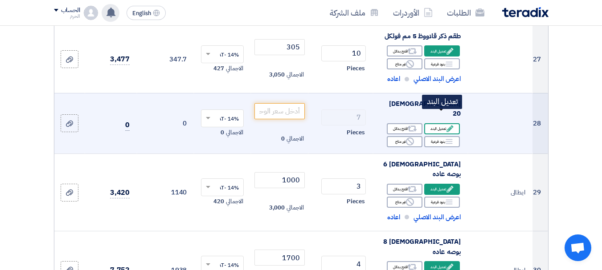
click at [442, 123] on div "Edit تعديل البند" at bounding box center [442, 128] width 36 height 11
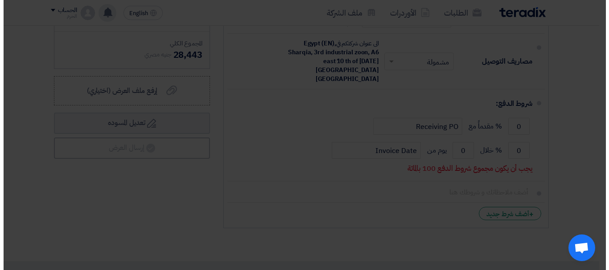
scroll to position [1629, 0]
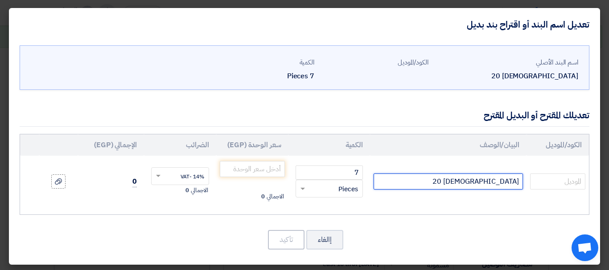
click at [422, 188] on input "[DEMOGRAPHIC_DATA] 20" at bounding box center [447, 182] width 149 height 16
type input "[DEMOGRAPHIC_DATA] 20 بوصه عاده"
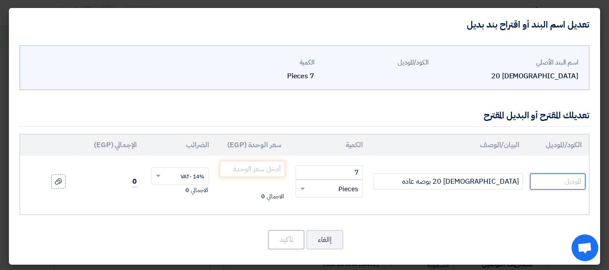
click at [540, 174] on input "text" at bounding box center [557, 182] width 55 height 16
type input "ايطالى"
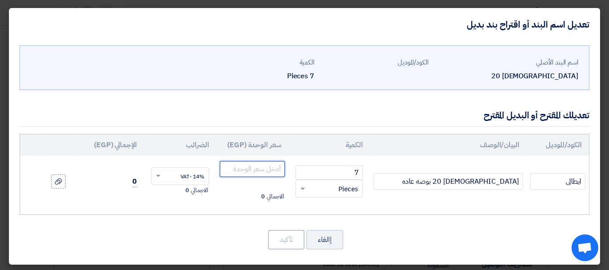
click at [243, 174] on input "number" at bounding box center [252, 169] width 65 height 16
type input "4000"
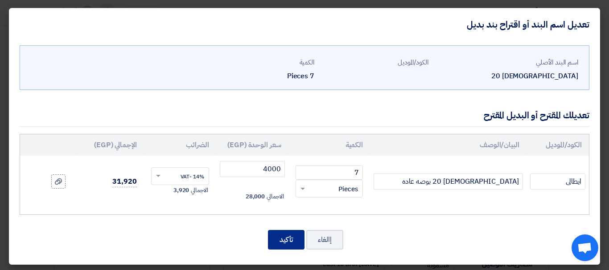
click at [276, 239] on button "تأكيد" at bounding box center [286, 240] width 37 height 20
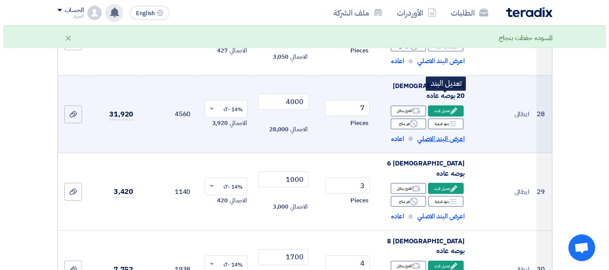
scroll to position [1832, 0]
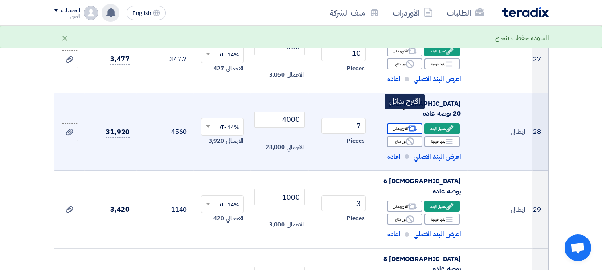
click at [401, 123] on div "Alternative اقترح بدائل" at bounding box center [405, 128] width 36 height 11
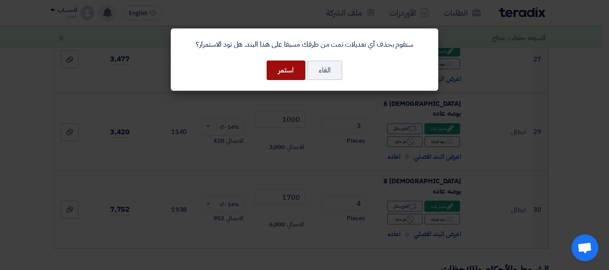
click at [293, 61] on button "استمر" at bounding box center [285, 71] width 39 height 20
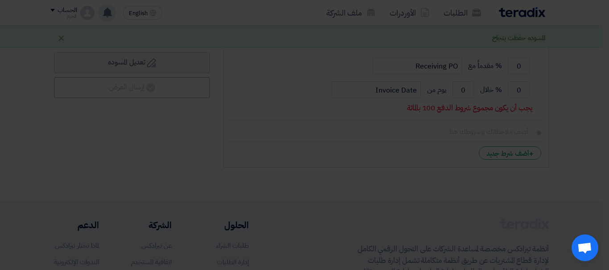
scroll to position [1629, 0]
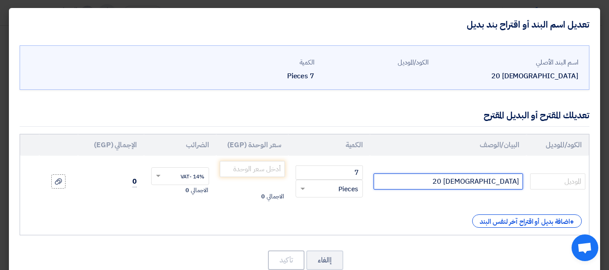
click at [435, 181] on input "[DEMOGRAPHIC_DATA] 20" at bounding box center [447, 182] width 149 height 16
type input "[DEMOGRAPHIC_DATA] 20 بوصه"
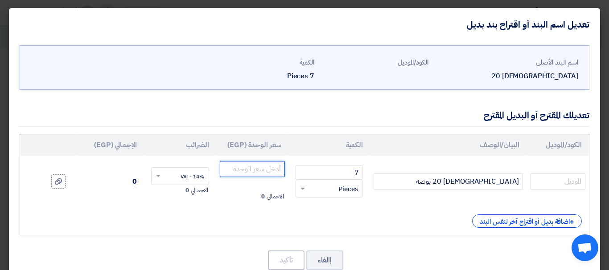
click at [246, 168] on input "number" at bounding box center [252, 169] width 65 height 16
type input "4000"
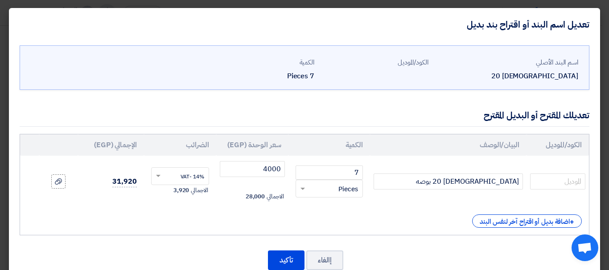
click at [369, 128] on div "اسم البند الأصلي [DEMOGRAPHIC_DATA] 20 الكود/الموديل الكمية 7 Pieces 7 ×" at bounding box center [304, 163] width 591 height 245
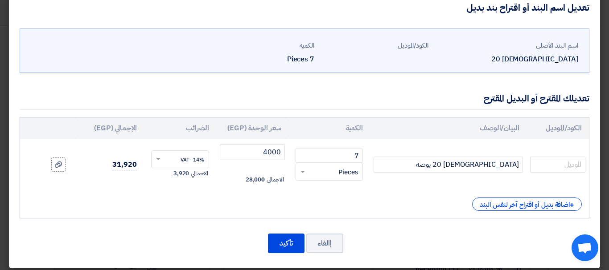
scroll to position [18, 0]
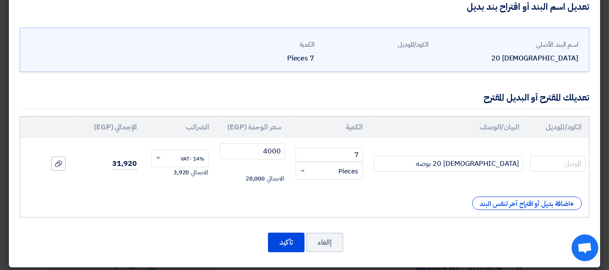
click at [585, 158] on td at bounding box center [557, 164] width 62 height 52
click at [545, 167] on input "text" at bounding box center [557, 164] width 55 height 16
type input "ايطالى"
click at [348, 120] on th "الكمية" at bounding box center [329, 127] width 82 height 21
click at [538, 210] on div "الكود/الموديل البيان/الوصف الكمية سعر الوحدة (EGP) الضرائب الإجمالي (EGP) ايطال…" at bounding box center [304, 167] width 569 height 102
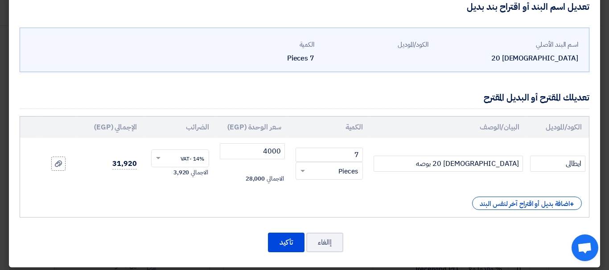
click at [538, 210] on div "الكود/الموديل البيان/الوصف الكمية سعر الوحدة (EGP) الضرائب الإجمالي (EGP) ايطال…" at bounding box center [304, 167] width 569 height 102
click at [532, 203] on div "+ اضافة بديل أو اقتراح آخر لنفس البند" at bounding box center [527, 203] width 110 height 13
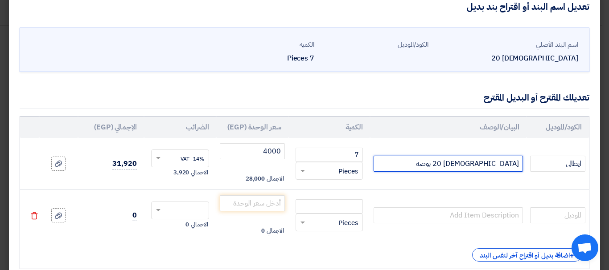
click at [501, 168] on input "[DEMOGRAPHIC_DATA] 20 بوصه" at bounding box center [447, 164] width 149 height 16
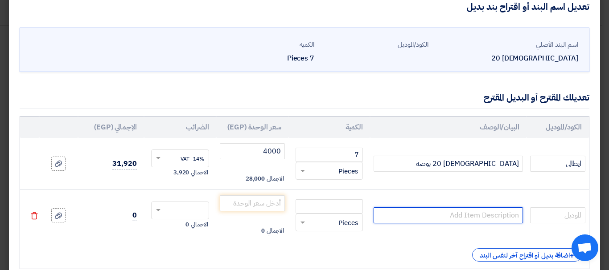
click at [472, 218] on input "text" at bounding box center [447, 216] width 149 height 16
paste input "[DEMOGRAPHIC_DATA] 20 بوصه"
type input "[DEMOGRAPHIC_DATA] 20 بوصه"
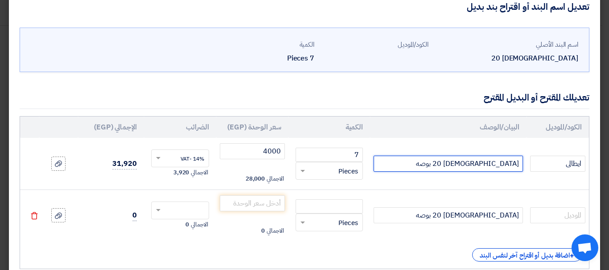
click at [437, 164] on input "[DEMOGRAPHIC_DATA] 20 بوصه" at bounding box center [447, 164] width 149 height 16
type input "[DEMOGRAPHIC_DATA] 20 بوصه عاده"
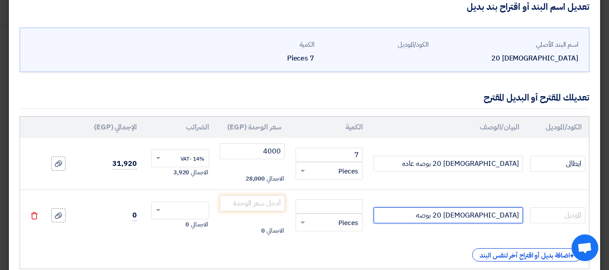
click at [414, 209] on input "[DEMOGRAPHIC_DATA] 20 بوصه" at bounding box center [447, 216] width 149 height 16
type input "[DEMOGRAPHIC_DATA] 20 بوصه عاده"
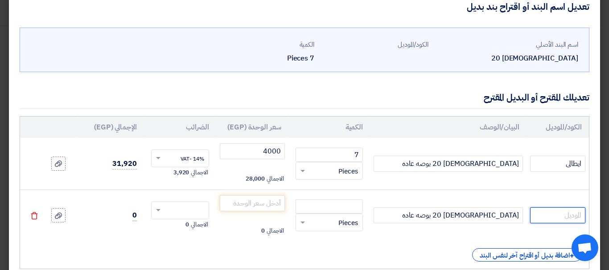
click at [568, 217] on input "text" at bounding box center [557, 216] width 55 height 16
type input "صينى"
click at [342, 203] on input "number" at bounding box center [328, 207] width 67 height 14
type input "7"
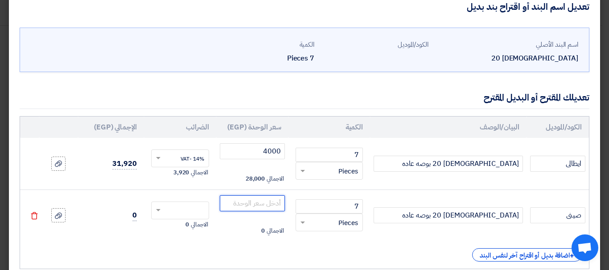
click at [257, 198] on input "number" at bounding box center [252, 204] width 65 height 16
type input "2200"
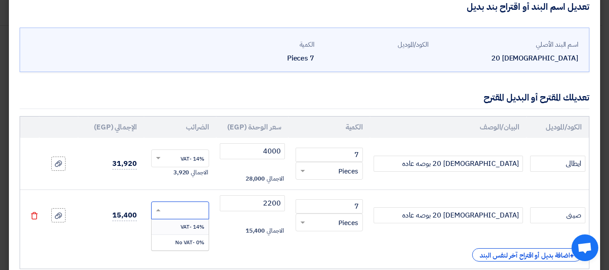
click at [200, 209] on input "text" at bounding box center [186, 211] width 38 height 14
click at [195, 223] on span "14% -VAT" at bounding box center [192, 227] width 24 height 8
click at [107, 193] on td "17,556" at bounding box center [111, 216] width 66 height 52
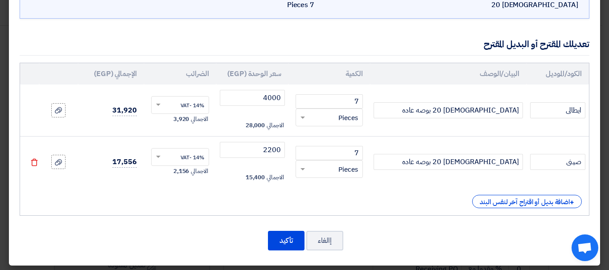
scroll to position [75, 0]
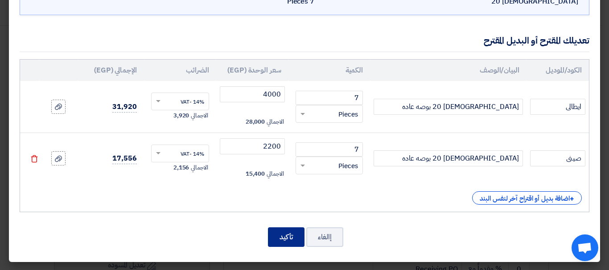
click at [278, 233] on button "تأكيد" at bounding box center [286, 238] width 37 height 20
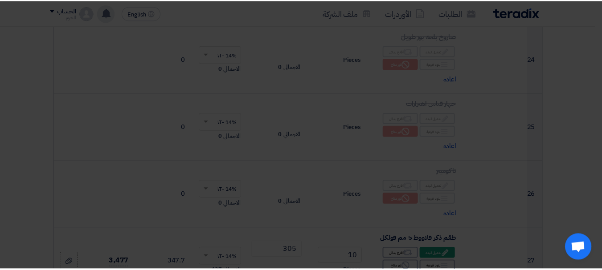
scroll to position [1832, 0]
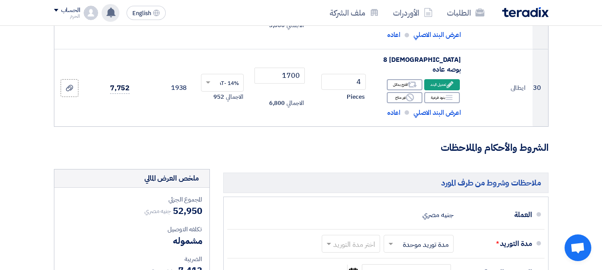
scroll to position [2028, 0]
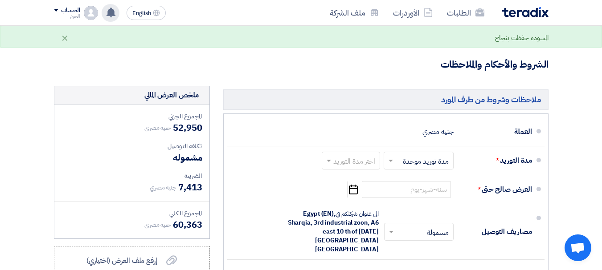
scroll to position [2117, 0]
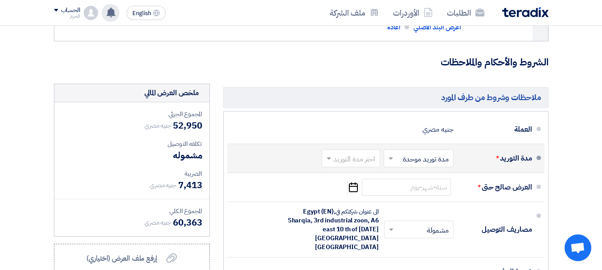
click at [442, 153] on input "text" at bounding box center [416, 159] width 65 height 13
click at [432, 189] on span "مدة توريد موحدة" at bounding box center [427, 194] width 47 height 11
click at [345, 153] on input "text" at bounding box center [349, 159] width 54 height 13
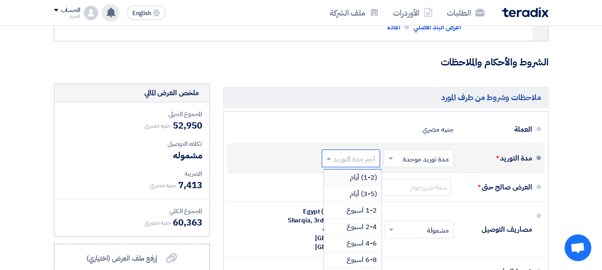
click at [349, 170] on div "(1-2) أيام" at bounding box center [352, 178] width 57 height 16
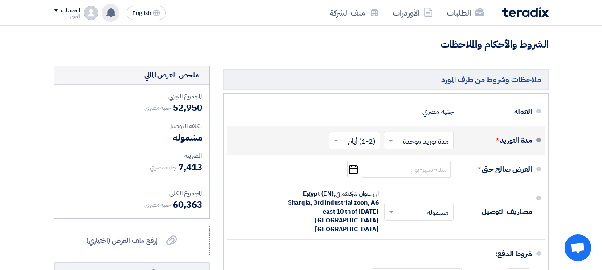
scroll to position [2153, 0]
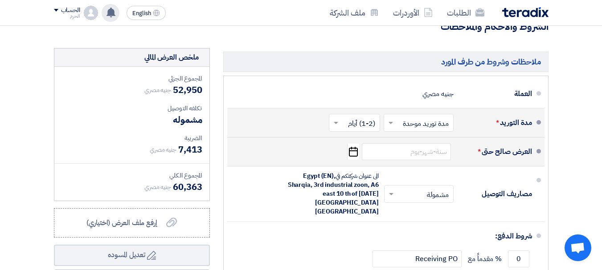
click at [351, 144] on icon "Pick a date" at bounding box center [353, 152] width 12 height 16
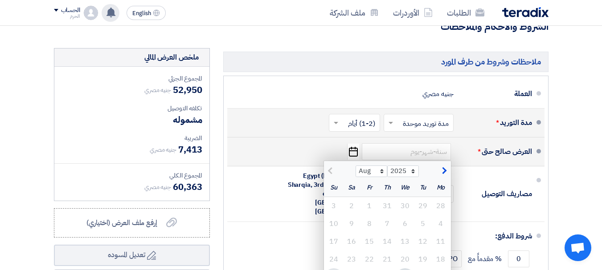
type input "[DATE]"
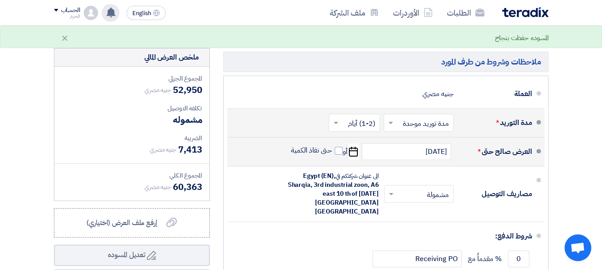
click at [551, 141] on div "ملاحظات وشروط من طرف المورد العملة جنيه مصري مدة التوريد * اختر مدة التوريد × ×" at bounding box center [386, 206] width 339 height 317
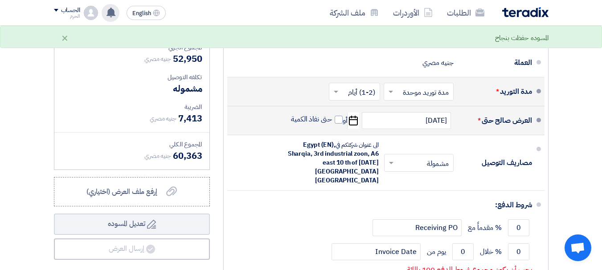
scroll to position [2188, 0]
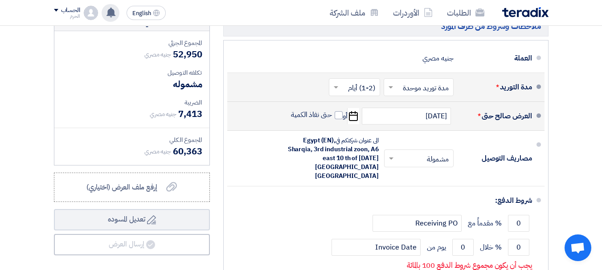
click at [554, 146] on div "ملاحظات وشروط من طرف المورد العملة جنيه مصري مدة التوريد * اختر مدة التوريد × ×" at bounding box center [386, 170] width 339 height 317
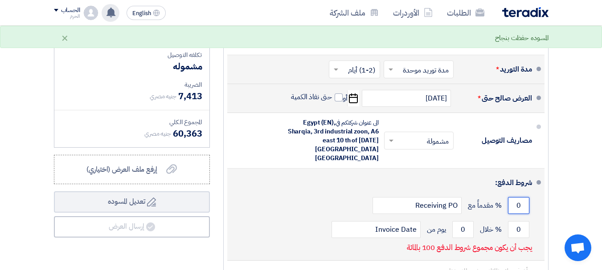
click at [512, 197] on input "0" at bounding box center [518, 205] width 21 height 17
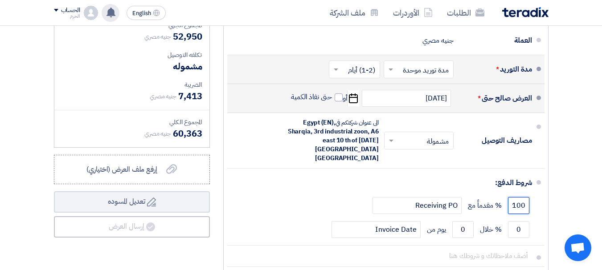
type input "100"
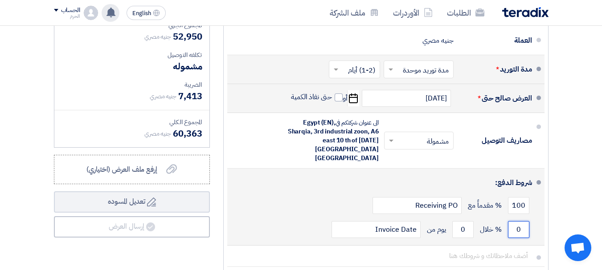
click at [526, 221] on input "0" at bounding box center [518, 229] width 21 height 17
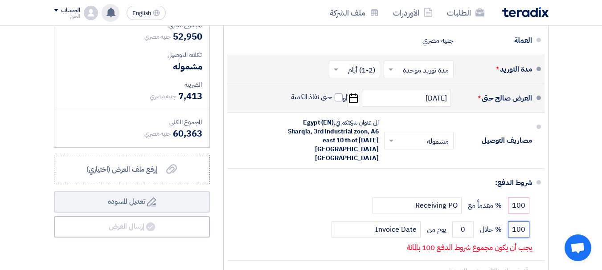
type input "100"
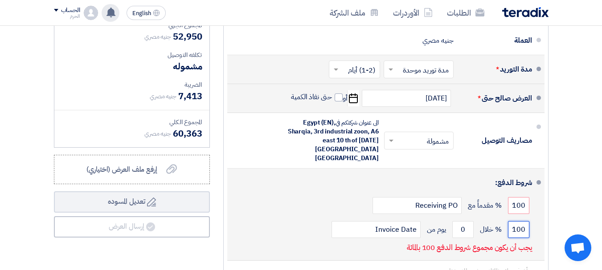
click at [519, 221] on input "100" at bounding box center [518, 229] width 21 height 17
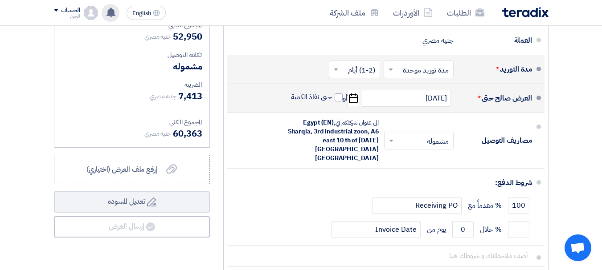
click at [551, 184] on div "ملاحظات وشروط من طرف المورد العملة جنيه مصري مدة التوريد * اختر مدة التوريد × ×" at bounding box center [386, 146] width 339 height 302
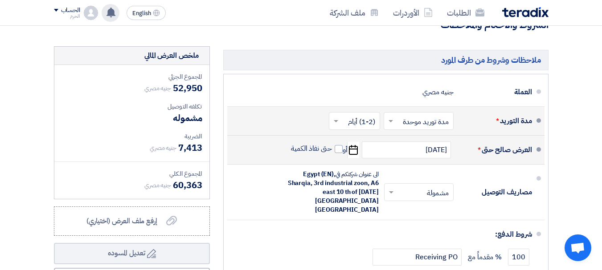
scroll to position [2153, 0]
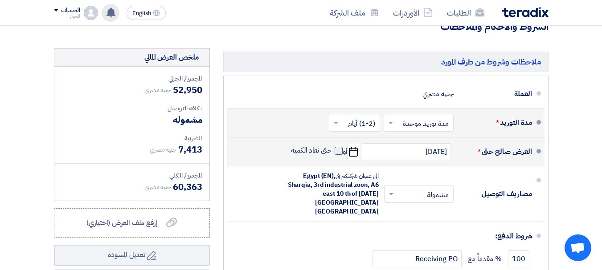
click at [340, 147] on span at bounding box center [339, 151] width 8 height 8
click at [332, 146] on input "حتى نفاذ الكمية" at bounding box center [310, 154] width 43 height 17
checkbox input "true"
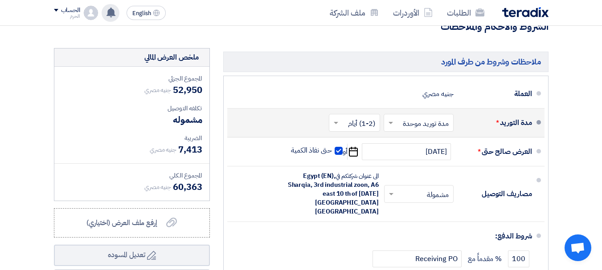
click at [210, 174] on div "ملخص العرض المالي المجموع الجزئي جنيه مصري 52,950 تكلفه التوصيل" at bounding box center [131, 199] width 169 height 302
click at [217, 147] on div "ملاحظات وشروط من طرف المورد العملة جنيه مصري مدة التوريد * اختر مدة التوريد × ×" at bounding box center [386, 199] width 339 height 302
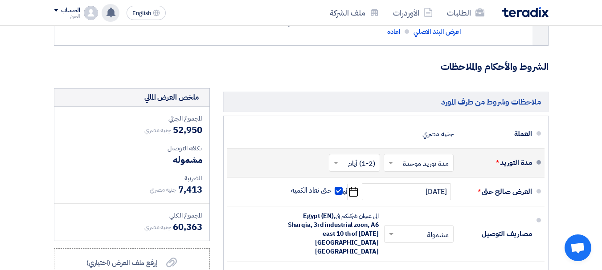
scroll to position [2112, 0]
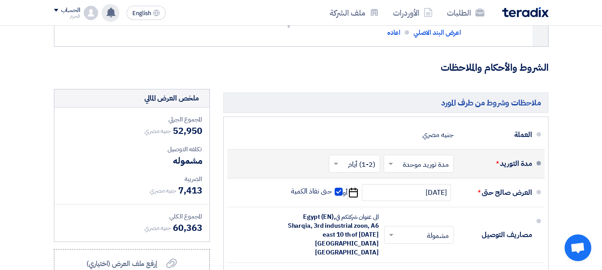
click at [220, 147] on div "ملاحظات وشروط من طرف المورد العملة جنيه مصري مدة التوريد * اختر مدة التوريد × ×" at bounding box center [386, 240] width 339 height 302
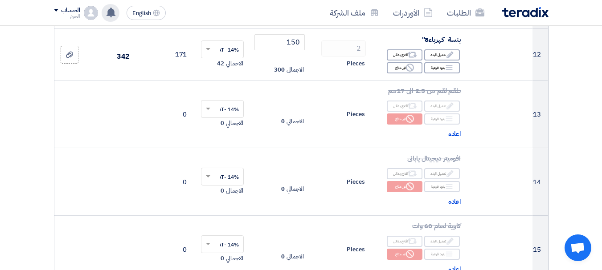
scroll to position [820, 0]
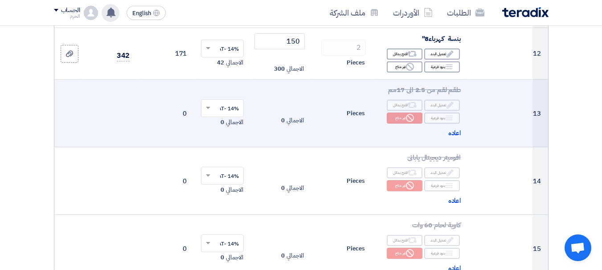
click at [543, 147] on td "13" at bounding box center [539, 114] width 15 height 68
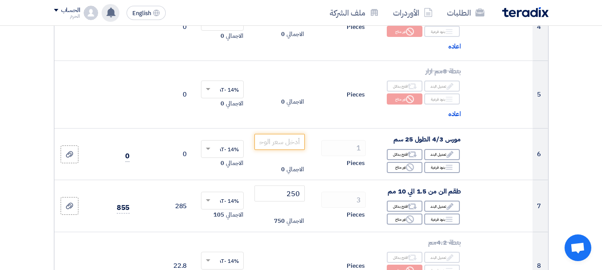
scroll to position [392, 0]
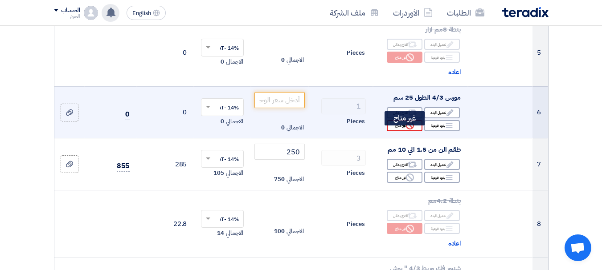
click at [396, 129] on div "Reject غير متاح" at bounding box center [405, 125] width 36 height 11
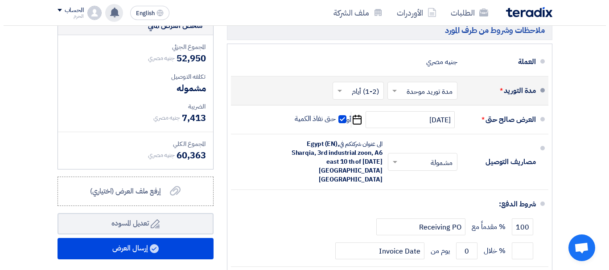
scroll to position [2210, 0]
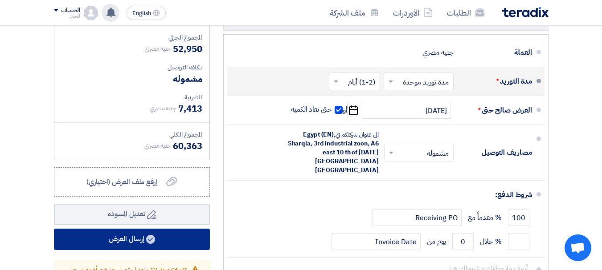
click at [127, 229] on button "إرسال العرض" at bounding box center [132, 239] width 156 height 21
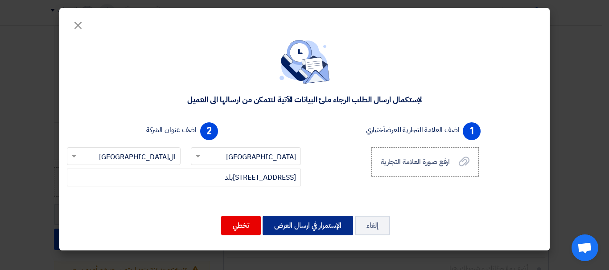
click at [318, 220] on button "الإستمرار في ارسال العرض" at bounding box center [307, 226] width 90 height 20
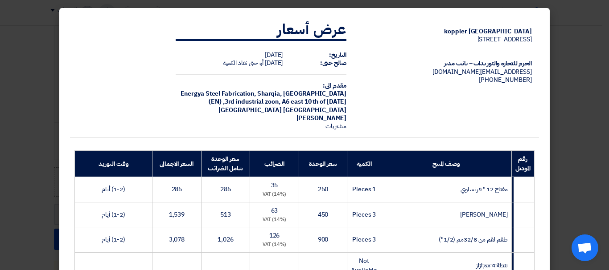
click at [413, 123] on td "koppler [GEOGRAPHIC_DATA] [STREET_ADDRESS] الحرم للتجارة والتوريدات – نائب مدير…" at bounding box center [445, 75] width 185 height 126
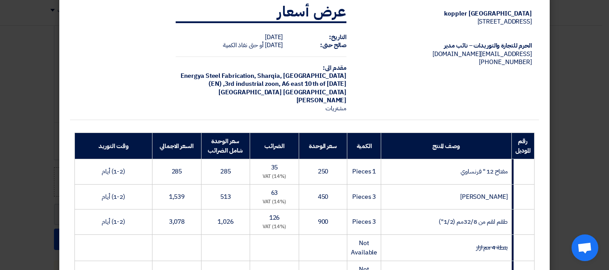
scroll to position [900, 0]
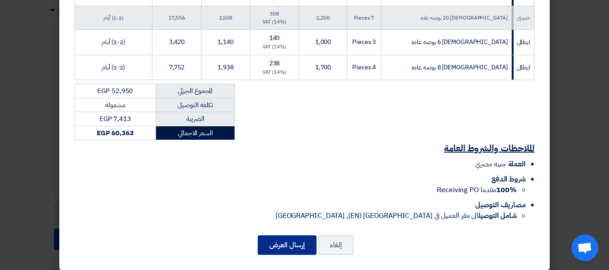
click at [285, 243] on button "إرسال العرض" at bounding box center [287, 246] width 59 height 20
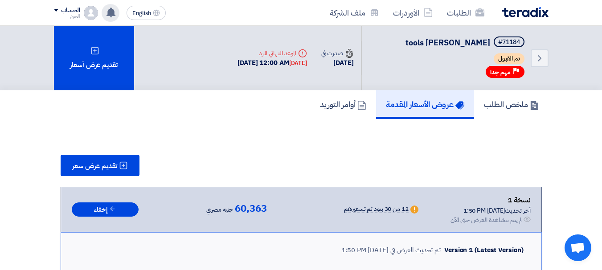
click at [345, 156] on div "تقديم عرض سعر" at bounding box center [301, 165] width 481 height 21
click at [502, 14] on img at bounding box center [525, 12] width 46 height 10
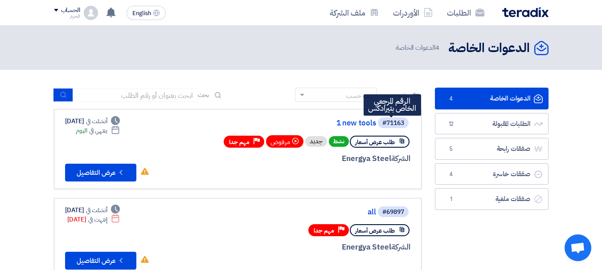
click at [396, 122] on div "#71163" at bounding box center [393, 123] width 22 height 6
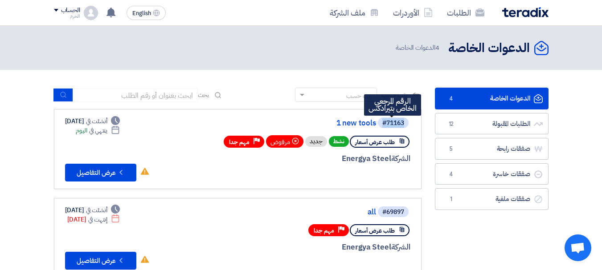
click at [396, 122] on div "#71163" at bounding box center [393, 123] width 22 height 6
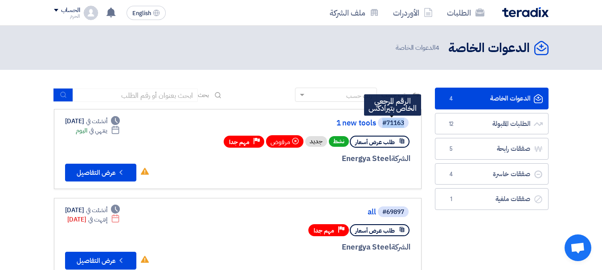
click at [396, 122] on div "#71163" at bounding box center [393, 123] width 22 height 6
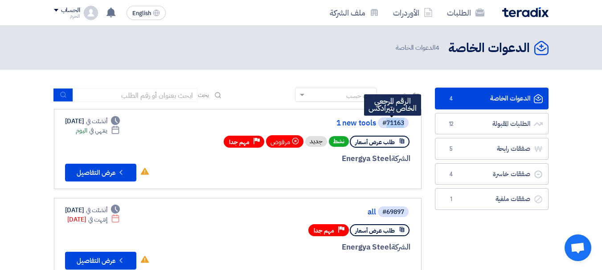
click at [396, 122] on div "#71163" at bounding box center [393, 123] width 22 height 6
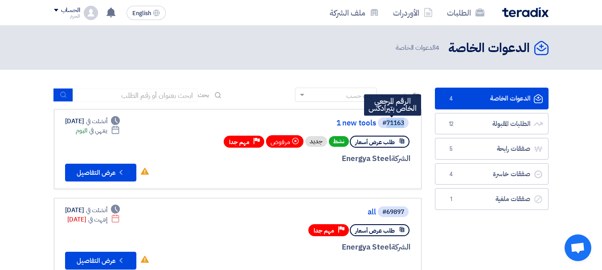
click at [396, 122] on div "#71163" at bounding box center [393, 123] width 22 height 6
click at [393, 121] on div "#71163" at bounding box center [393, 123] width 22 height 6
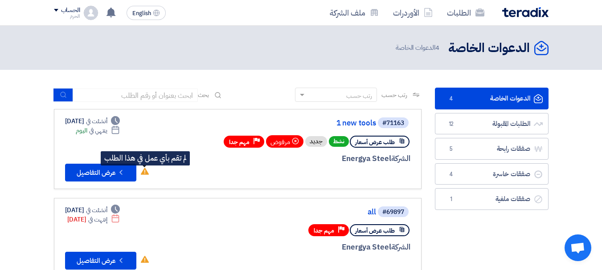
click at [146, 172] on use at bounding box center [145, 171] width 8 height 7
